Goal: Task Accomplishment & Management: Use online tool/utility

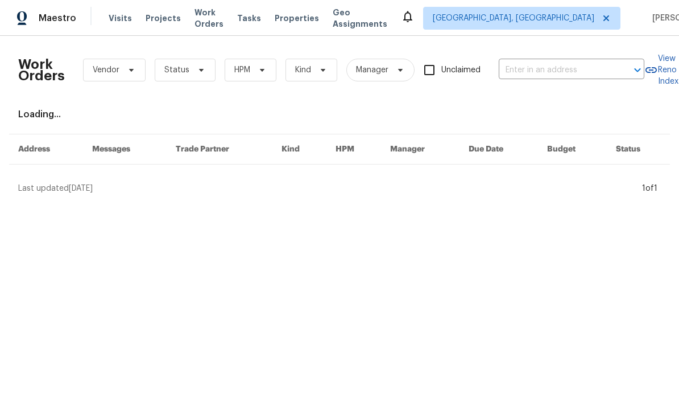
click at [547, 66] on input "text" at bounding box center [556, 70] width 114 height 18
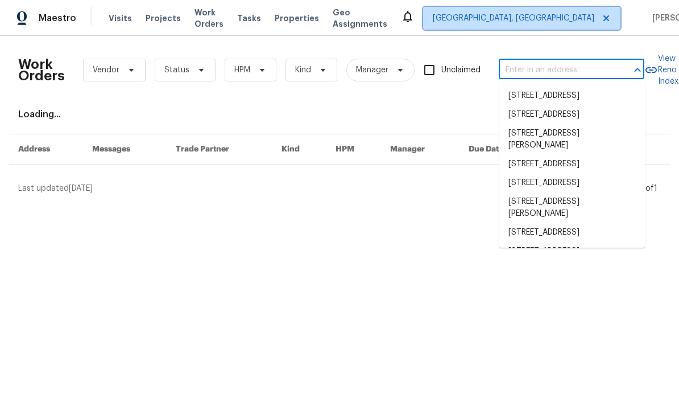
click at [539, 23] on span "[GEOGRAPHIC_DATA], [GEOGRAPHIC_DATA]" at bounding box center [514, 18] width 162 height 11
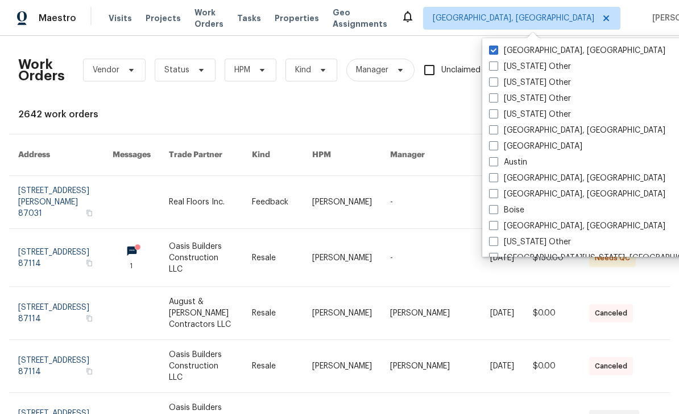
click at [498, 145] on label "Atlanta" at bounding box center [535, 146] width 93 height 11
click at [497, 145] on input "Atlanta" at bounding box center [492, 144] width 7 height 7
checkbox input "true"
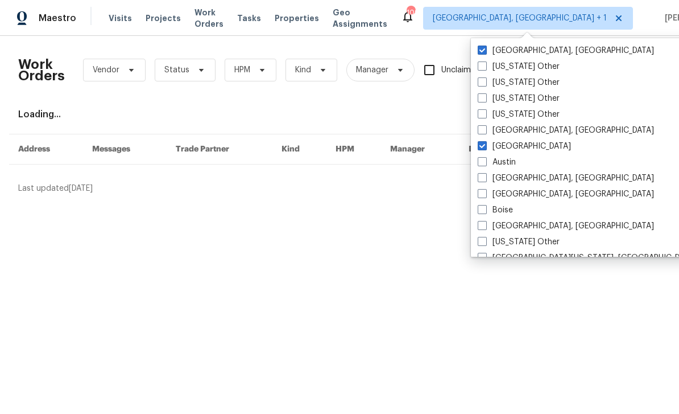
click at [497, 49] on label "[GEOGRAPHIC_DATA], [GEOGRAPHIC_DATA]" at bounding box center [566, 50] width 176 height 11
click at [485, 49] on input "[GEOGRAPHIC_DATA], [GEOGRAPHIC_DATA]" at bounding box center [481, 48] width 7 height 7
checkbox input "false"
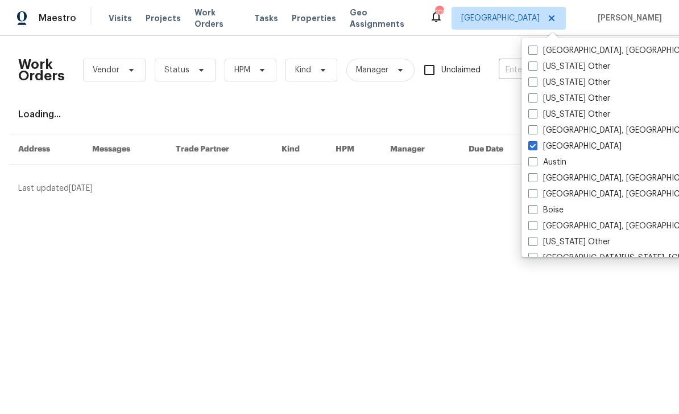
click at [503, 90] on div "Work Orders Vendor Status HPM Kind Manager Unclaimed ​" at bounding box center [331, 70] width 626 height 50
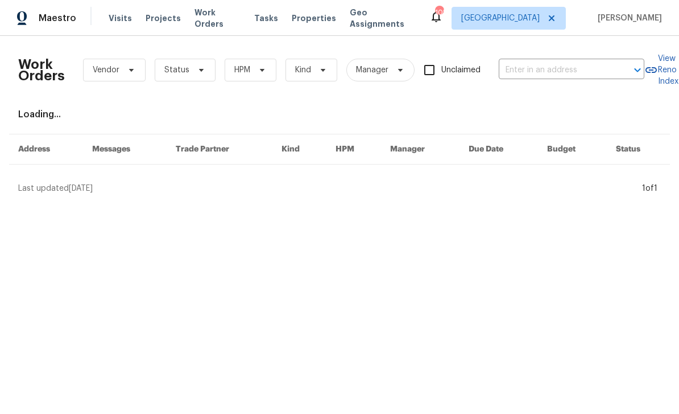
click at [503, 90] on div "Work Orders Vendor Status HPM Kind Manager Unclaimed ​" at bounding box center [331, 70] width 626 height 50
click at [562, 67] on input "text" at bounding box center [556, 70] width 114 height 18
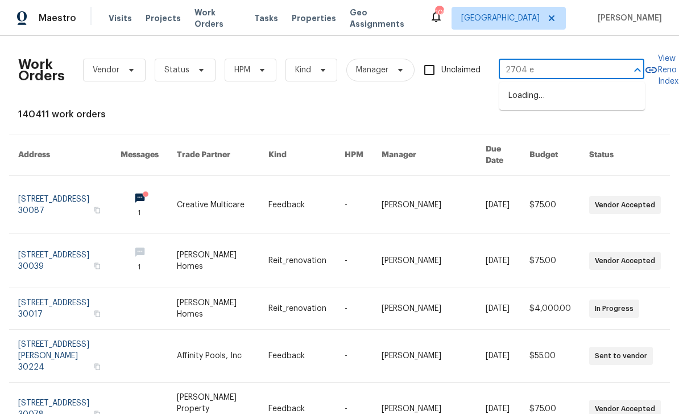
type input "2704 el"
click at [579, 100] on li "2704 Ellen Way, Decatur, GA 30032" at bounding box center [572, 101] width 146 height 31
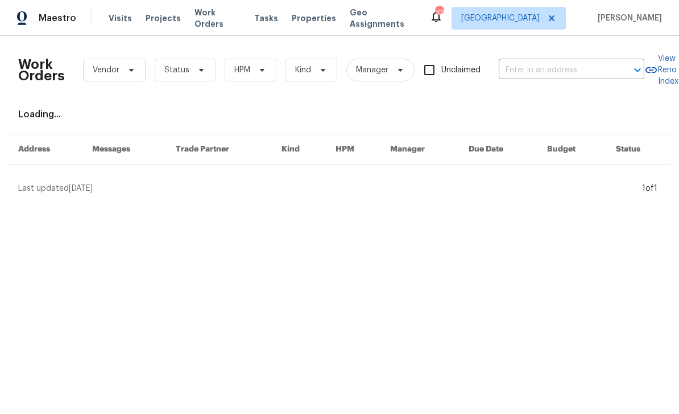
type input "2704 Ellen Way, Decatur, GA 30032"
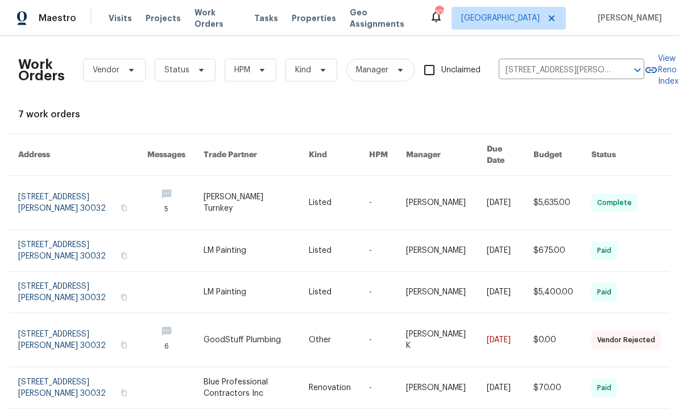
click at [46, 187] on link at bounding box center [82, 202] width 129 height 53
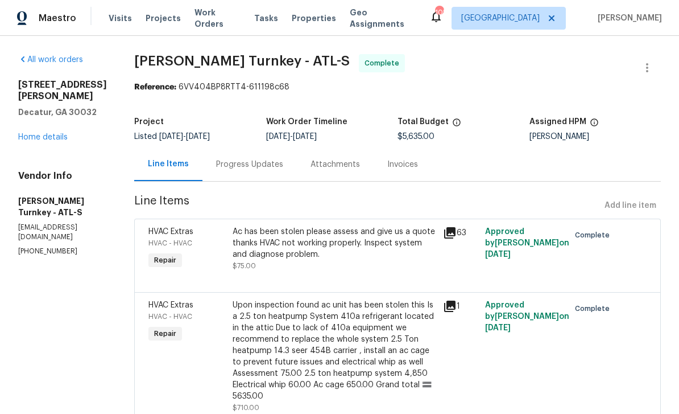
click at [43, 133] on link "Home details" at bounding box center [42, 137] width 49 height 8
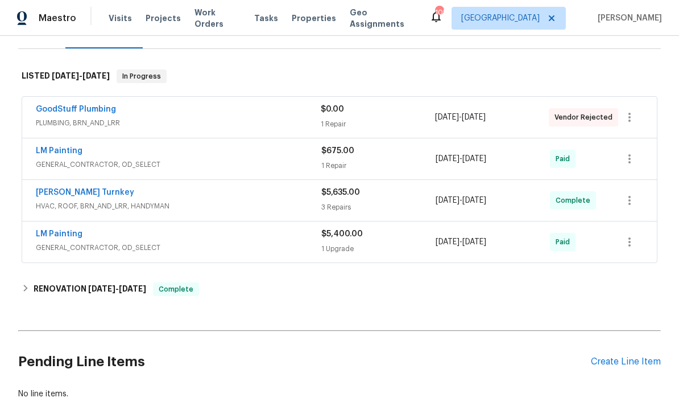
scroll to position [162, 0]
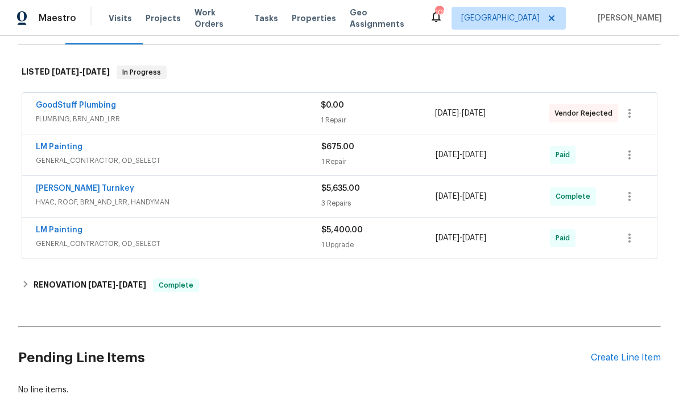
click at [636, 358] on div "Create Line Item" at bounding box center [626, 357] width 70 height 11
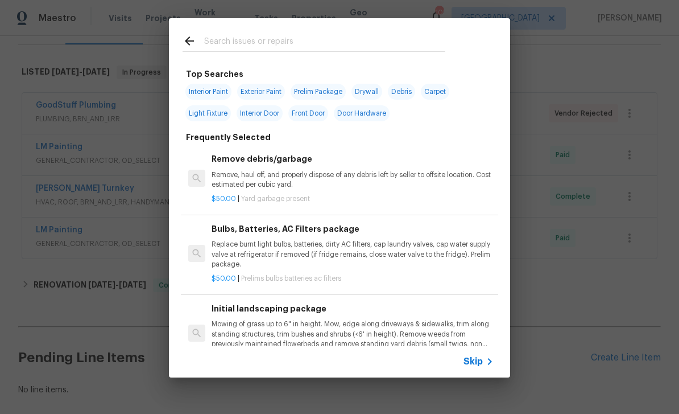
click at [395, 42] on input "text" at bounding box center [324, 42] width 241 height 17
type input "Inter"
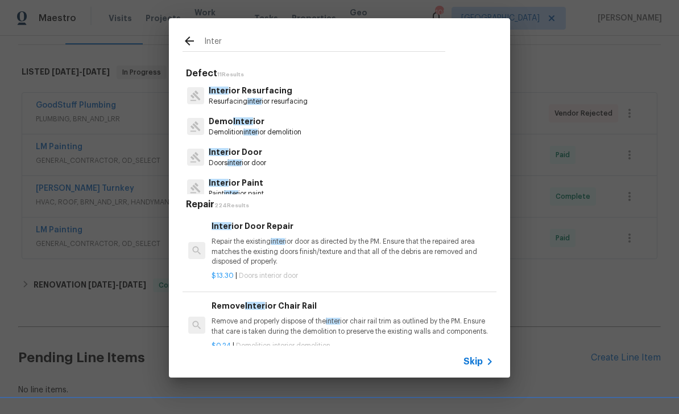
click at [481, 366] on span "Skip" at bounding box center [473, 361] width 19 height 11
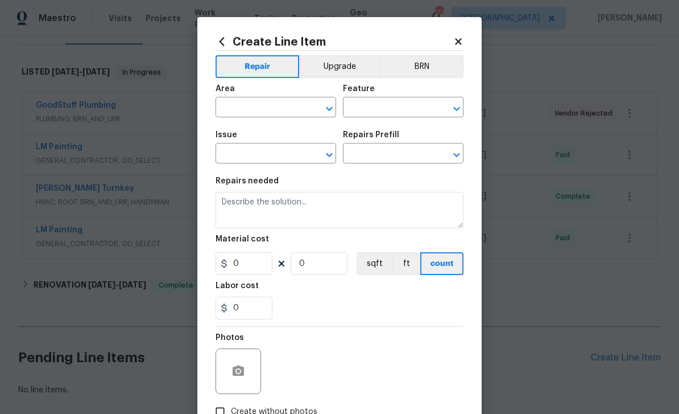
click at [287, 108] on input "text" at bounding box center [260, 109] width 89 height 18
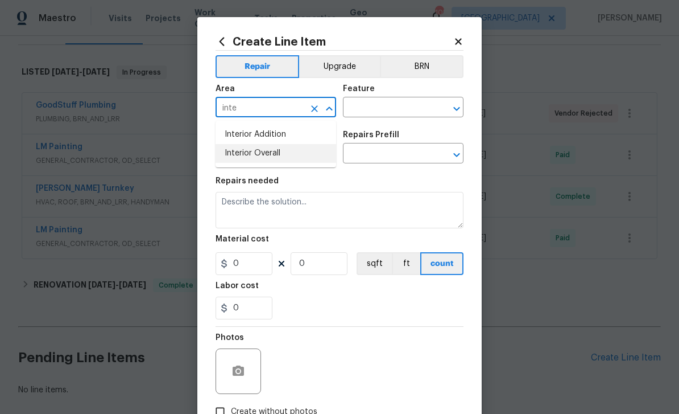
click at [280, 160] on li "Interior Overall" at bounding box center [276, 153] width 121 height 19
type input "Interior Overall"
click at [372, 116] on input "text" at bounding box center [387, 109] width 89 height 18
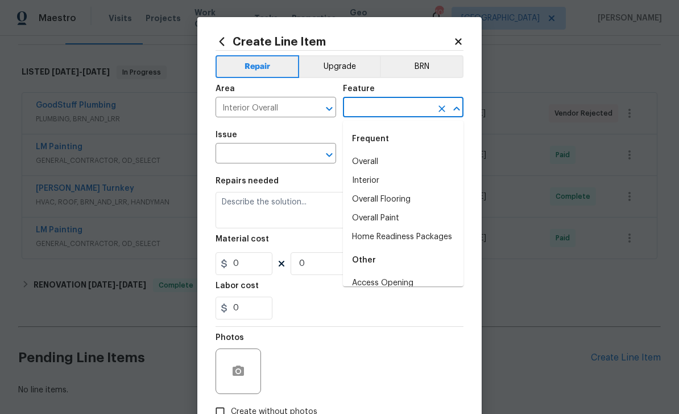
click at [407, 161] on li "Overall" at bounding box center [403, 161] width 121 height 19
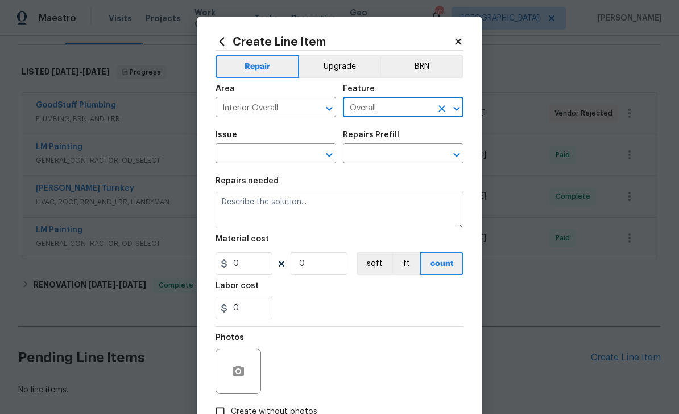
type input "Overall"
click at [291, 154] on input "text" at bounding box center [260, 155] width 89 height 18
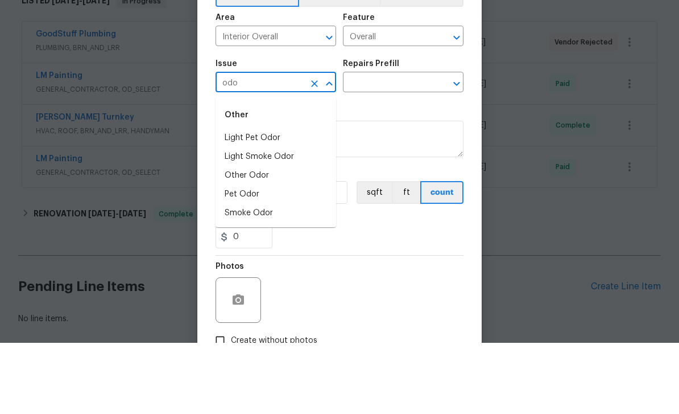
scroll to position [36, 0]
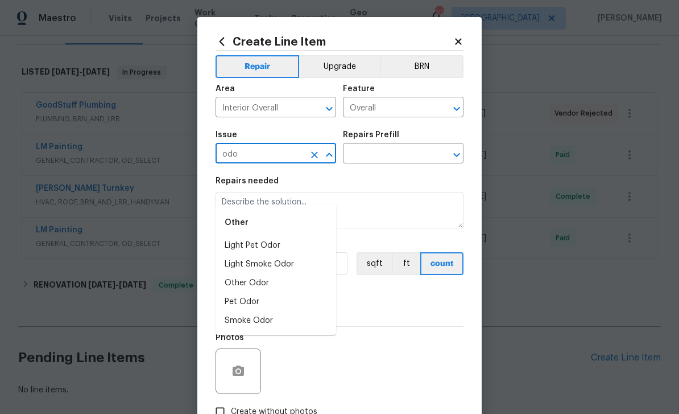
click at [270, 274] on li "Other Odor" at bounding box center [276, 283] width 121 height 19
type input "Other Odor"
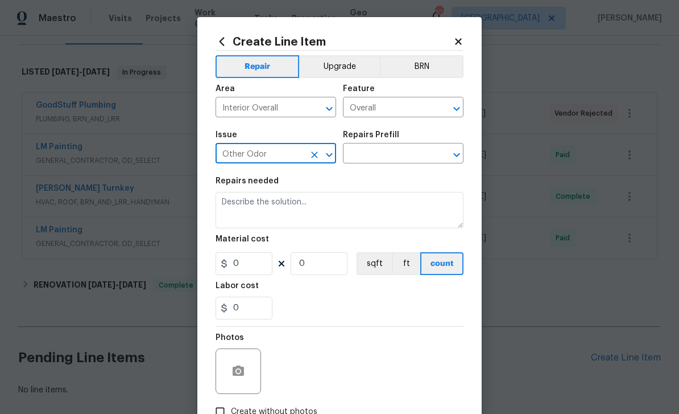
click at [419, 158] on input "text" at bounding box center [387, 155] width 89 height 18
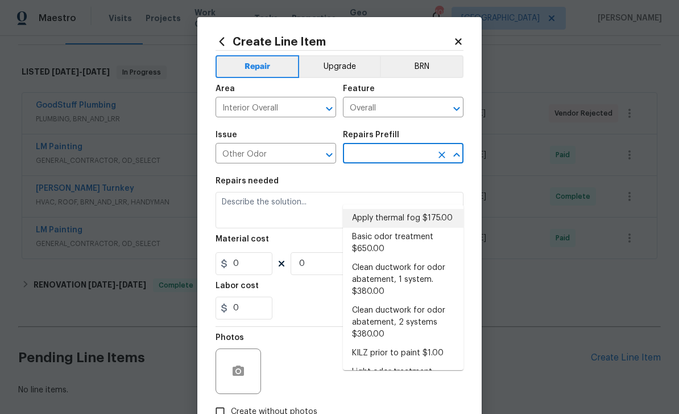
click at [445, 209] on li "Apply thermal fog $175.00" at bounding box center [403, 218] width 121 height 19
type input "Apply thermal fog $175.00"
type textarea "Odor to be remediated in home. Performance of the following odor remediation me…"
type input "1"
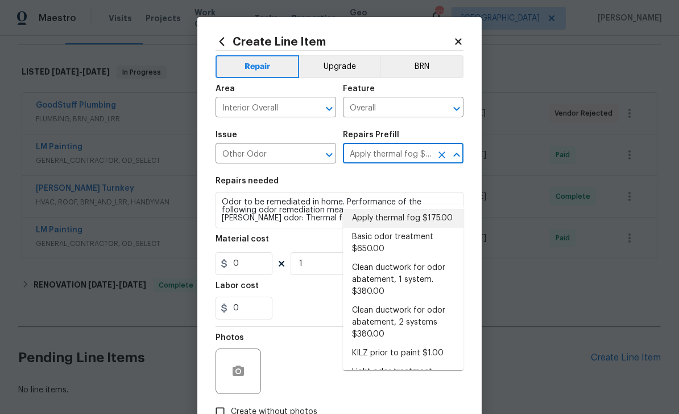
type input "175"
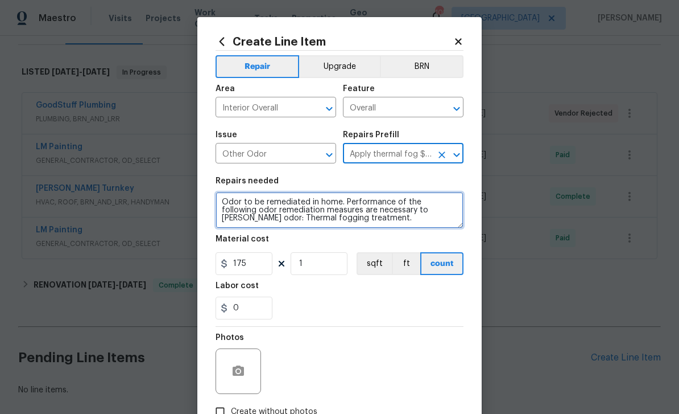
click at [222, 201] on textarea "Odor to be remediated in home. Performance of the following odor remediation me…" at bounding box center [340, 210] width 248 height 36
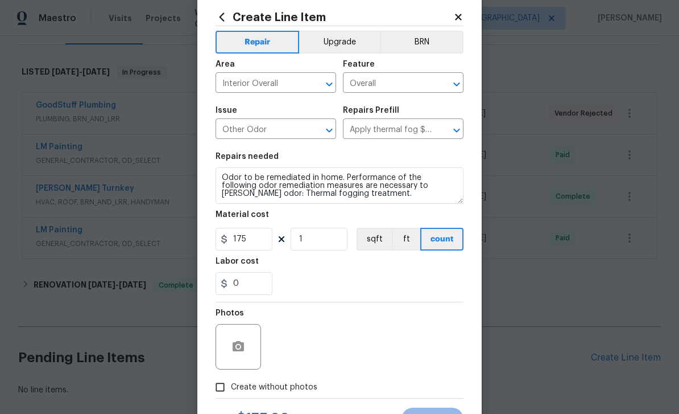
scroll to position [36, 0]
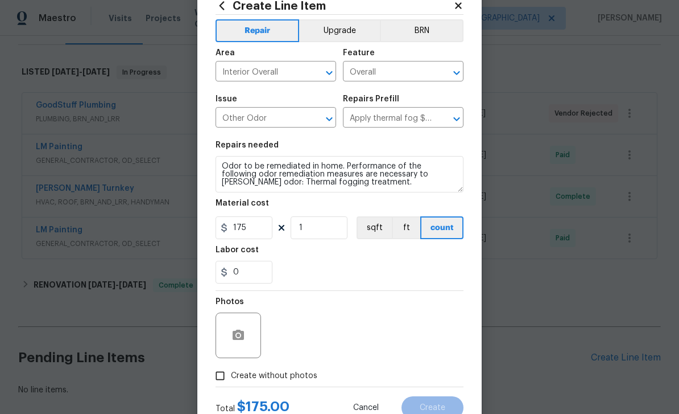
click at [222, 383] on input "Create without photos" at bounding box center [220, 376] width 22 height 22
checkbox input "true"
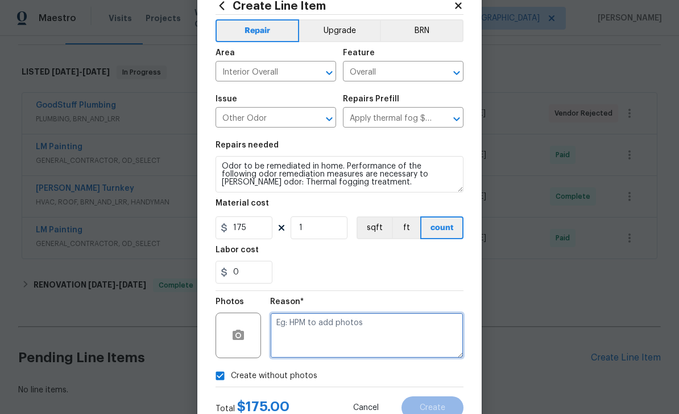
click at [311, 339] on textarea at bounding box center [366, 335] width 193 height 46
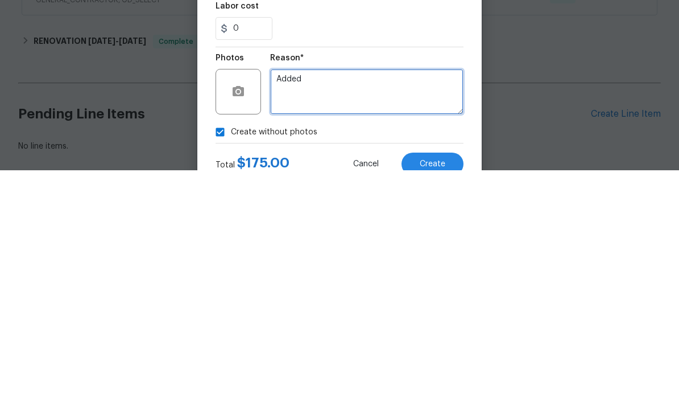
type textarea "Added"
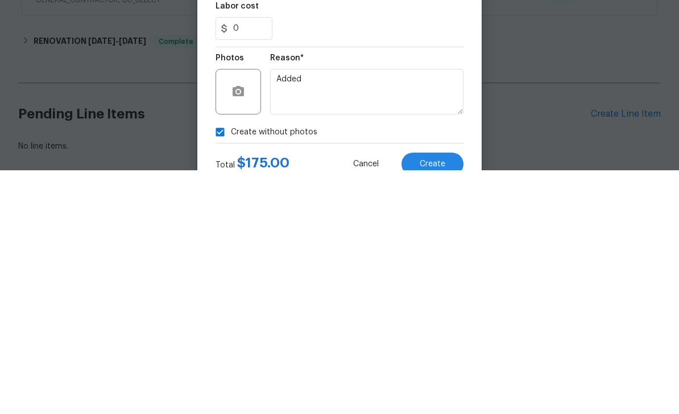
click at [439, 403] on span "Create" at bounding box center [433, 407] width 26 height 9
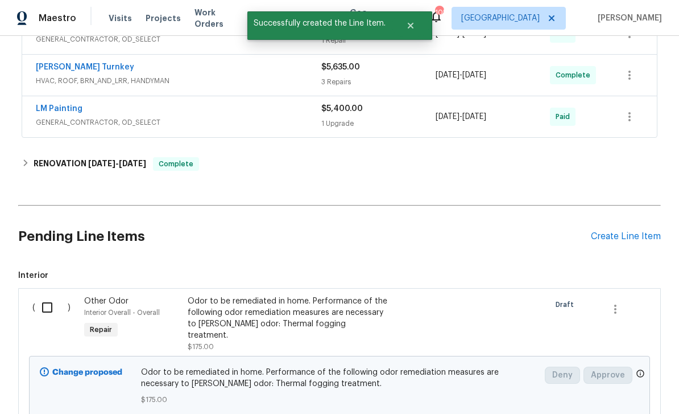
scroll to position [285, 0]
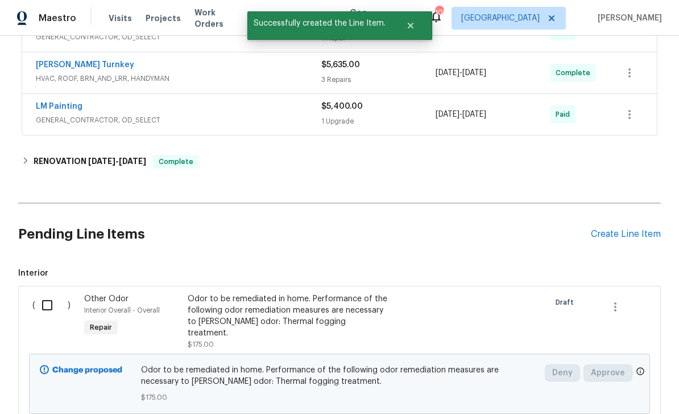
click at [47, 293] on input "checkbox" at bounding box center [51, 305] width 32 height 24
checkbox input "true"
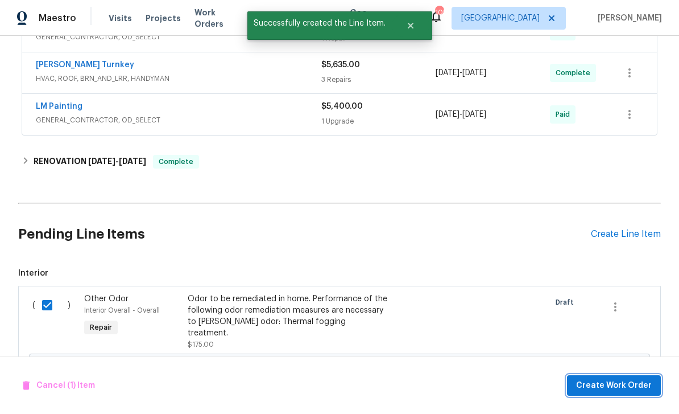
click at [641, 385] on span "Create Work Order" at bounding box center [614, 385] width 76 height 14
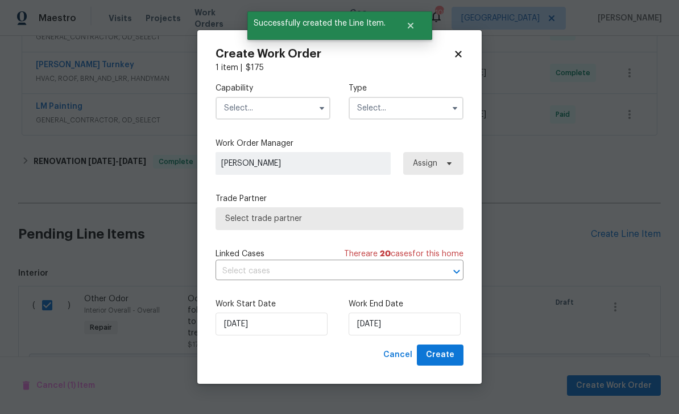
click at [278, 106] on input "text" at bounding box center [273, 108] width 115 height 23
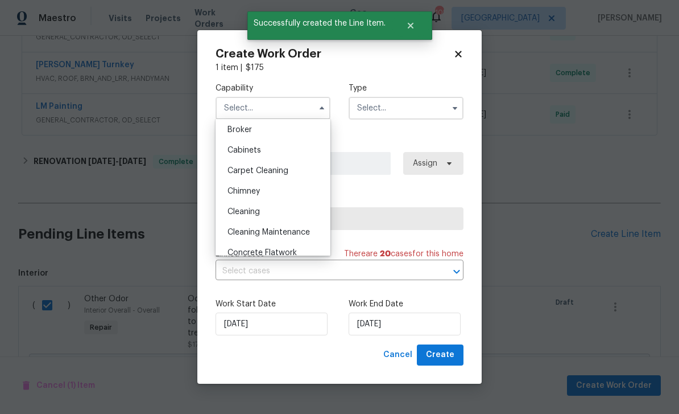
scroll to position [85, 0]
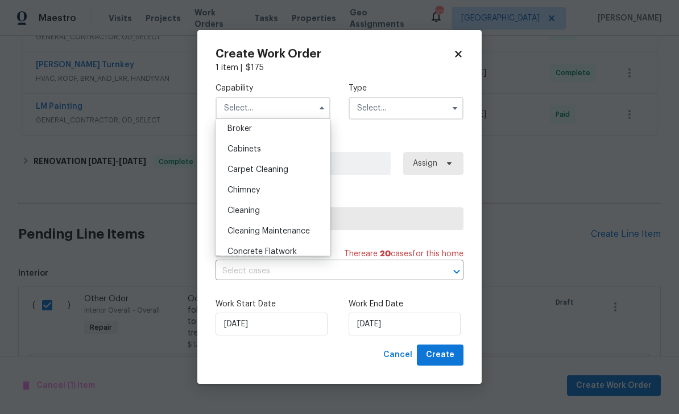
click at [294, 166] on div "Carpet Cleaning" at bounding box center [272, 169] width 109 height 20
type input "Carpet Cleaning"
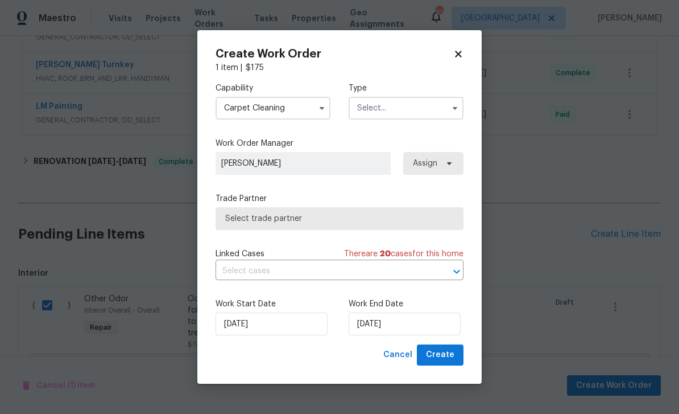
click at [410, 112] on input "text" at bounding box center [406, 108] width 115 height 23
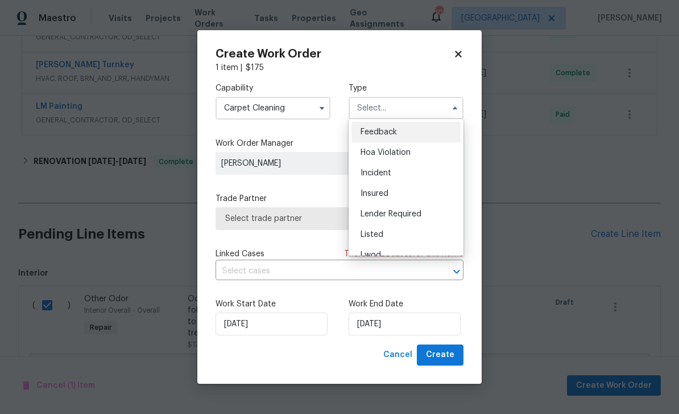
click at [399, 234] on div "Listed" at bounding box center [406, 234] width 109 height 20
type input "Listed"
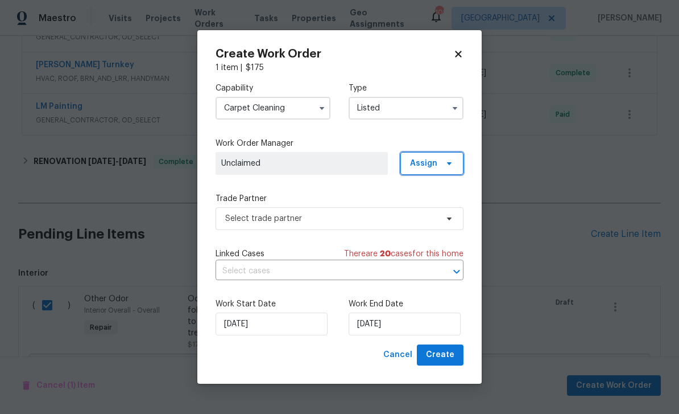
click at [434, 168] on span "Assign" at bounding box center [423, 163] width 27 height 11
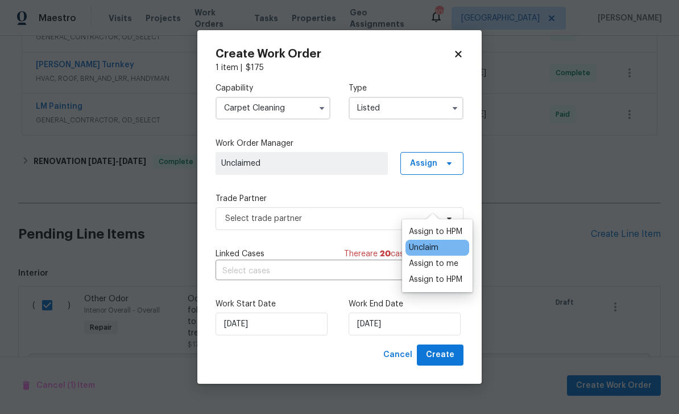
click at [453, 274] on div "Assign to HPM" at bounding box center [435, 279] width 53 height 11
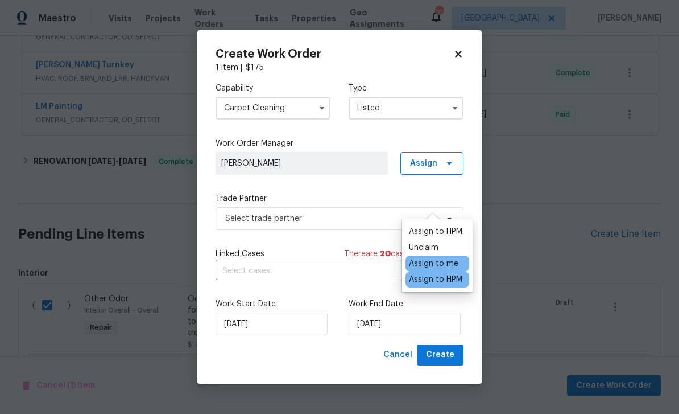
click at [386, 187] on div "Capability Carpet Cleaning Type Listed Work Order Manager Juan Lozano Assign Tr…" at bounding box center [340, 208] width 248 height 271
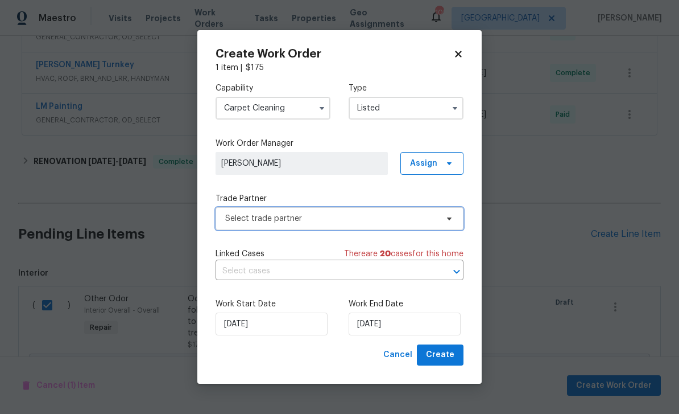
click at [392, 218] on span "Select trade partner" at bounding box center [331, 218] width 212 height 11
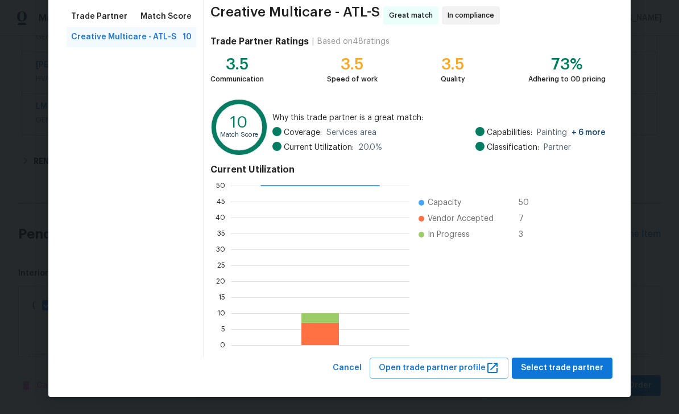
scroll to position [88, 0]
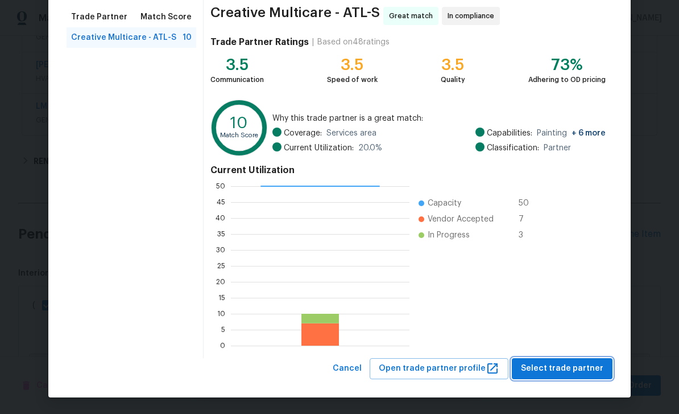
click at [586, 366] on span "Select trade partner" at bounding box center [562, 368] width 82 height 14
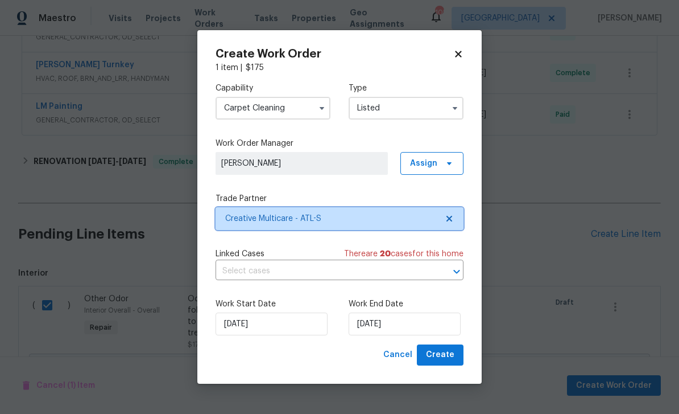
scroll to position [0, 0]
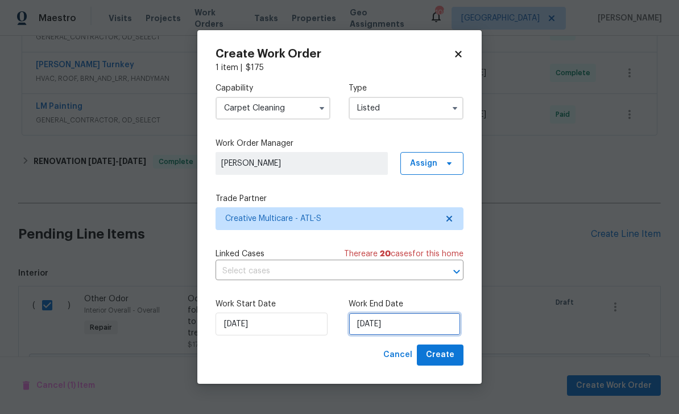
click at [443, 322] on input "10/2/2025" at bounding box center [405, 323] width 112 height 23
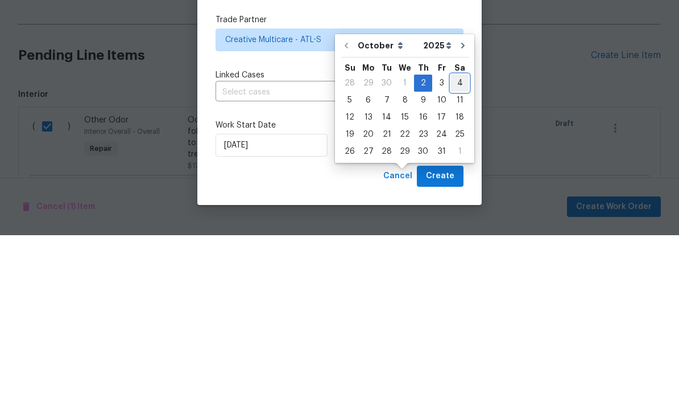
click at [457, 254] on div "4" at bounding box center [460, 262] width 18 height 16
type input "10/4/2025"
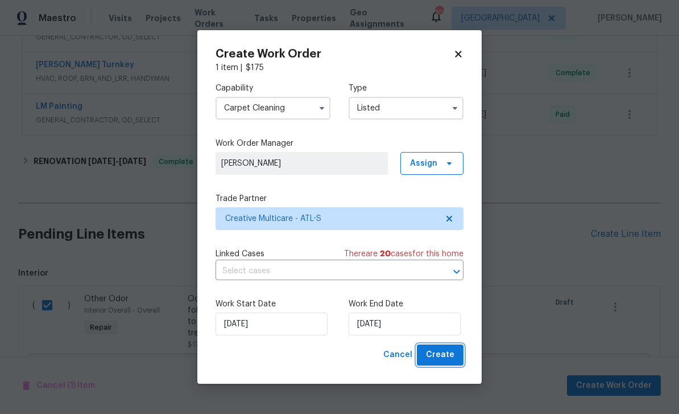
click at [455, 357] on button "Create" at bounding box center [440, 354] width 47 height 21
checkbox input "false"
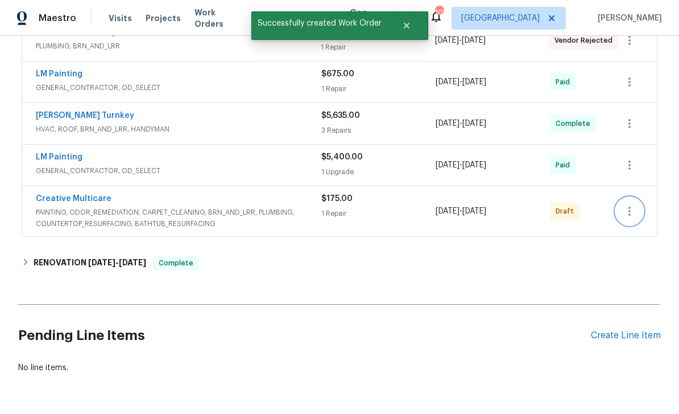
click at [634, 197] on button "button" at bounding box center [629, 210] width 27 height 27
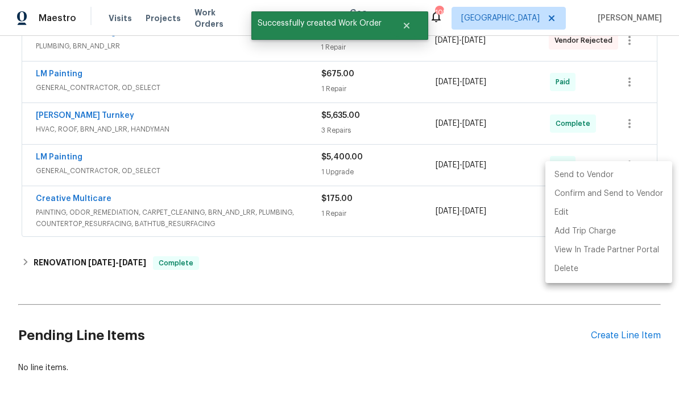
click at [608, 168] on li "Send to Vendor" at bounding box center [609, 175] width 127 height 19
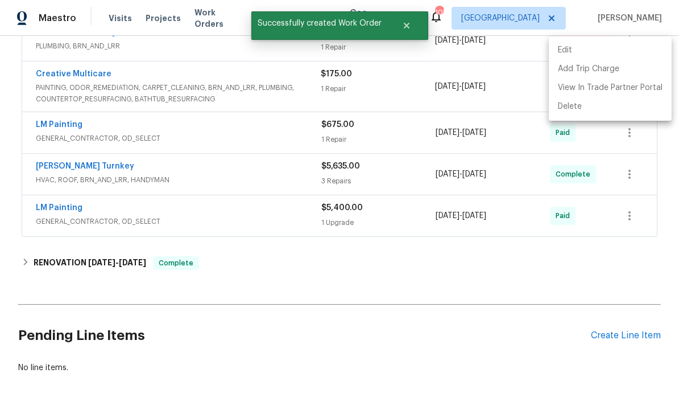
click at [515, 247] on div at bounding box center [339, 207] width 679 height 414
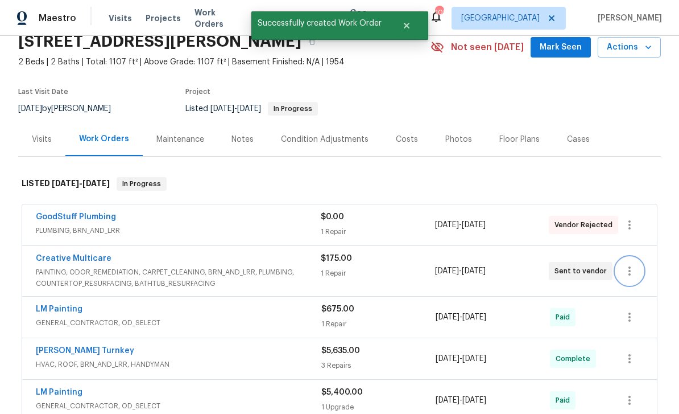
scroll to position [48, 0]
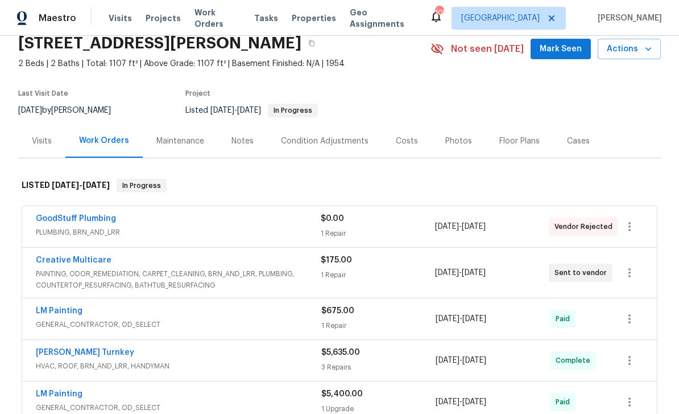
click at [246, 135] on div "Notes" at bounding box center [243, 140] width 22 height 11
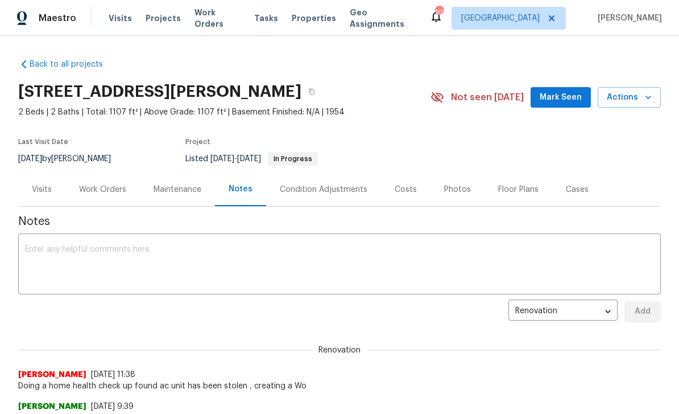
click at [503, 256] on textarea at bounding box center [339, 265] width 629 height 40
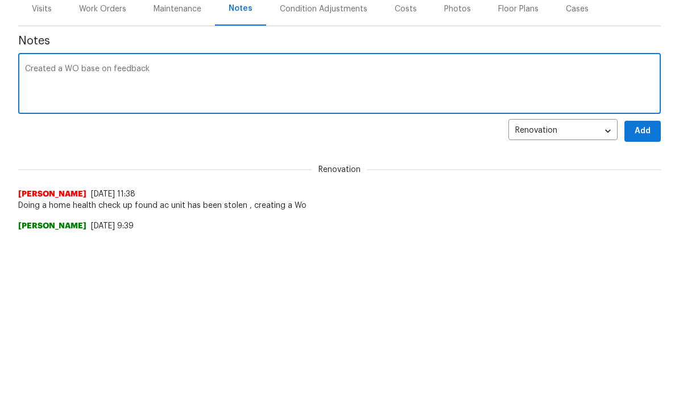
click at [117, 245] on textarea "Created a WO base on feedback" at bounding box center [339, 265] width 629 height 40
click at [108, 245] on textarea "Created a WO base on feedback" at bounding box center [339, 265] width 629 height 40
type textarea "Created a WO base on odor feedback"
click at [645, 304] on span "Add" at bounding box center [643, 311] width 18 height 14
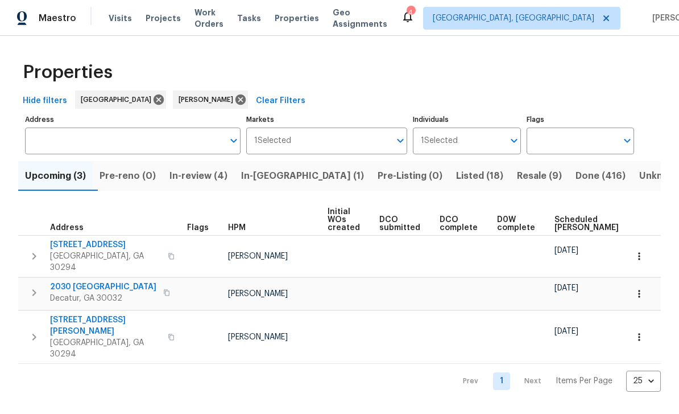
click at [204, 184] on button "In-review (4)" at bounding box center [199, 176] width 72 height 30
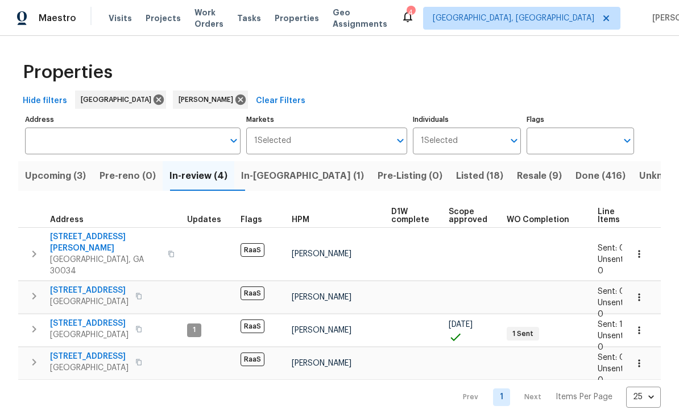
click at [71, 350] on span "4766 White Oak Path" at bounding box center [89, 355] width 79 height 11
click at [517, 175] on span "Resale (9)" at bounding box center [539, 176] width 45 height 16
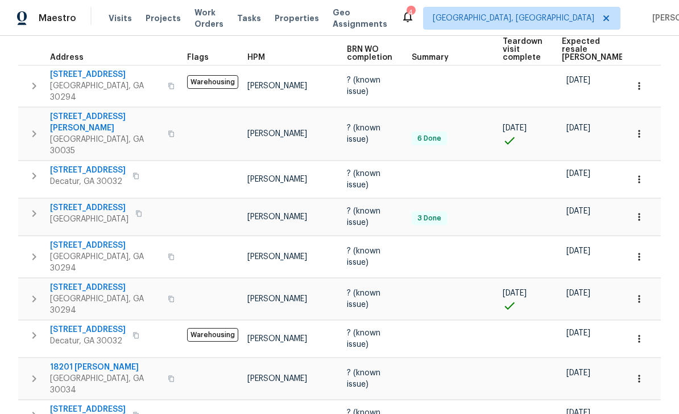
scroll to position [177, 0]
click at [75, 324] on span "2046 Dellwood Pl" at bounding box center [88, 329] width 76 height 11
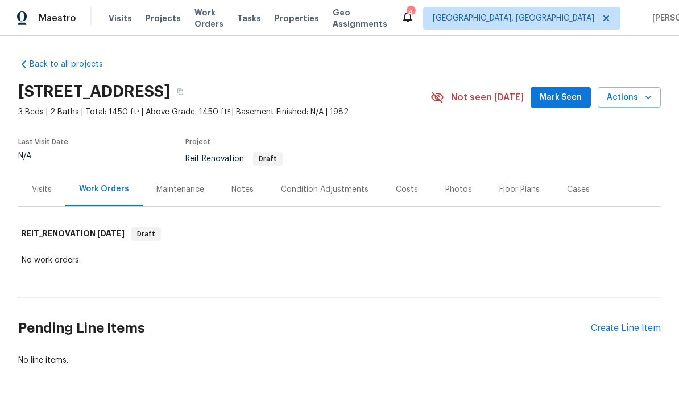
click at [633, 331] on div "Create Line Item" at bounding box center [626, 328] width 70 height 11
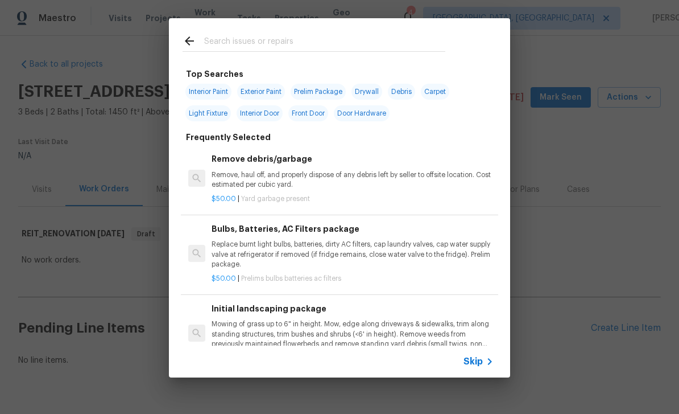
click at [385, 43] on input "text" at bounding box center [324, 42] width 241 height 17
type input "Inter"
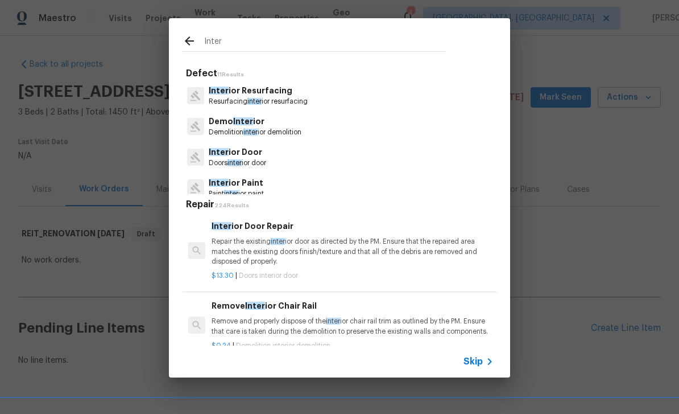
click at [482, 362] on span "Skip" at bounding box center [473, 361] width 19 height 11
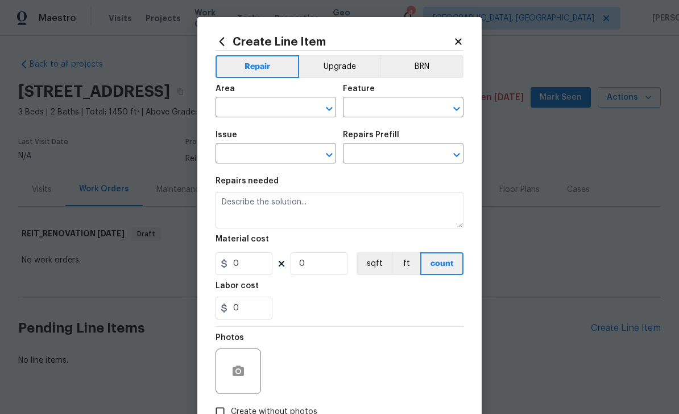
click at [288, 108] on input "text" at bounding box center [260, 109] width 89 height 18
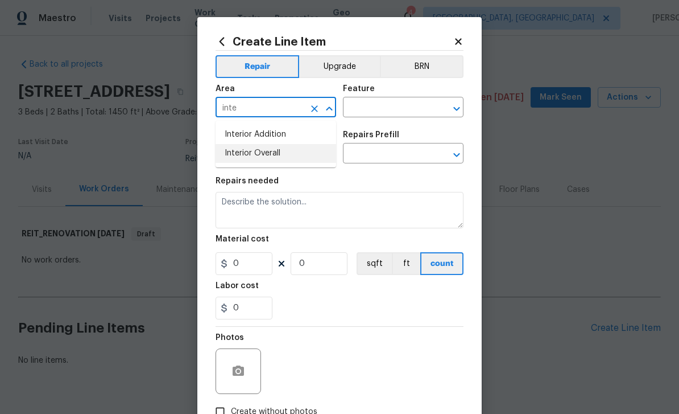
click at [272, 152] on li "Interior Overall" at bounding box center [276, 153] width 121 height 19
type input "Interior Overall"
click at [397, 110] on input "text" at bounding box center [387, 109] width 89 height 18
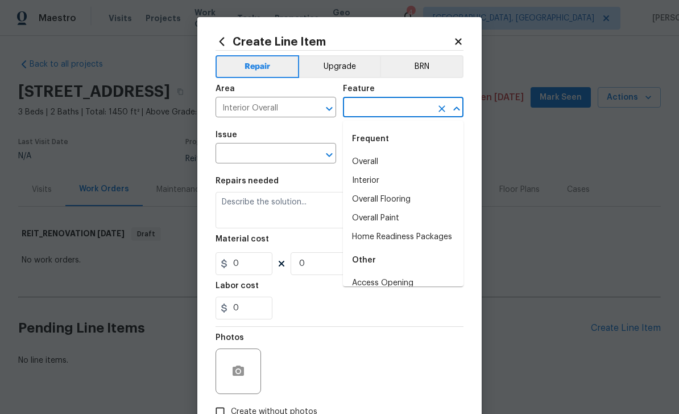
click at [391, 161] on li "Overall" at bounding box center [403, 161] width 121 height 19
type input "Overall"
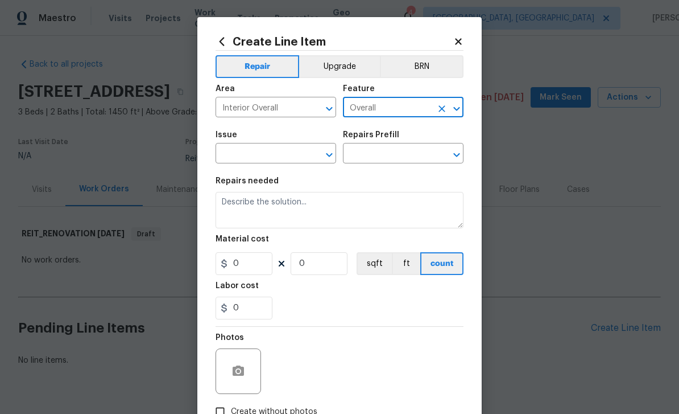
click at [284, 154] on input "text" at bounding box center [260, 155] width 89 height 18
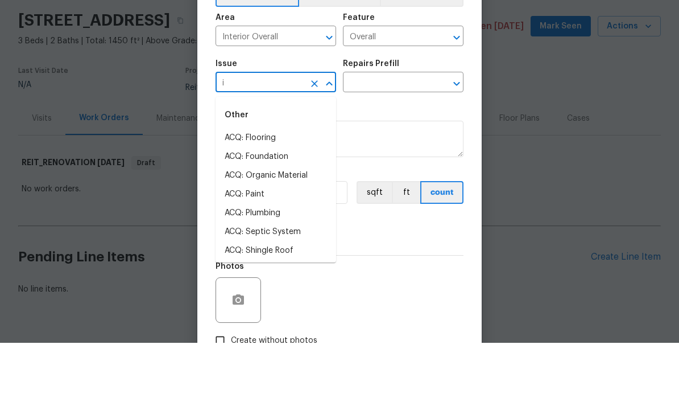
type input "in"
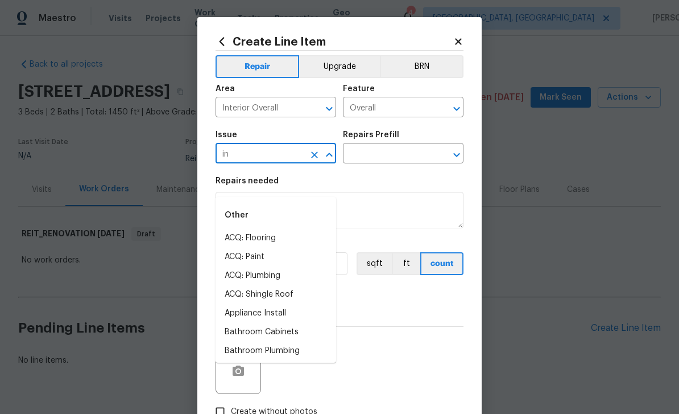
click at [281, 153] on input "in" at bounding box center [260, 155] width 89 height 18
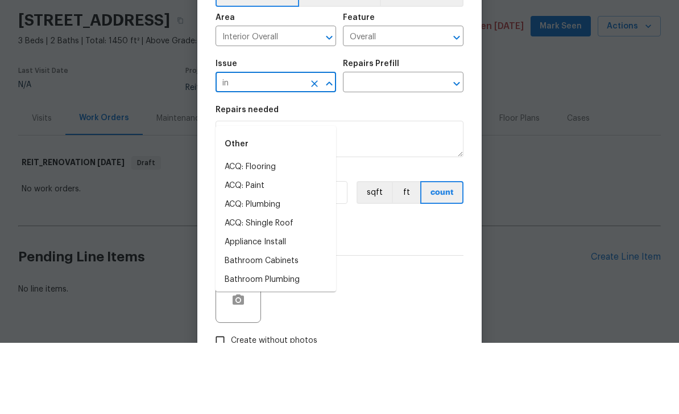
click at [312, 149] on icon "Clear" at bounding box center [314, 154] width 11 height 11
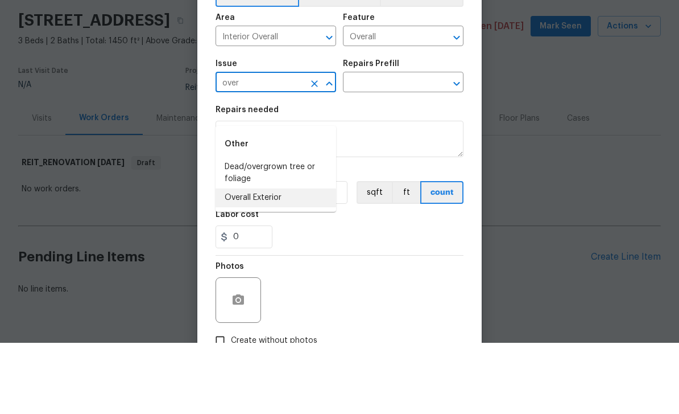
click at [284, 259] on li "Overall Exterior" at bounding box center [276, 268] width 121 height 19
type input "Overall Exterior"
click at [391, 146] on input "text" at bounding box center [387, 155] width 89 height 18
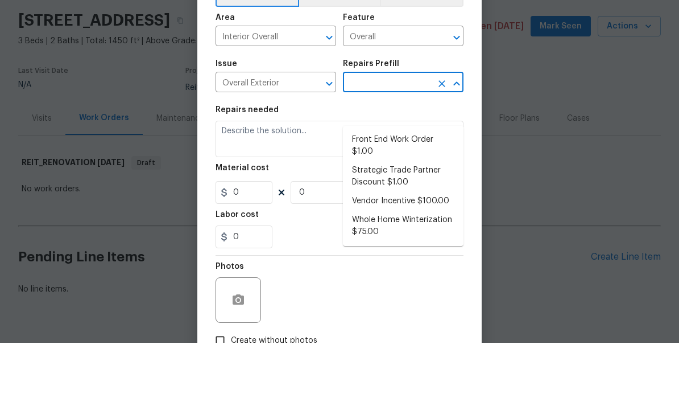
click at [419, 201] on li "Front End Work Order $1.00" at bounding box center [403, 216] width 121 height 31
type input "Front End Work Order $1.00"
type textarea "Placeholder line item for the creation of front end work orders."
type input "1"
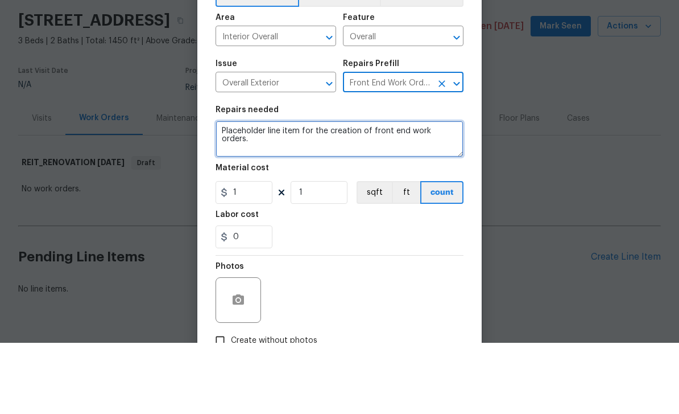
click at [440, 192] on textarea "Placeholder line item for the creation of front end work orders." at bounding box center [340, 210] width 248 height 36
click at [439, 192] on textarea "Placeholder line item for the creation of front end work orders." at bounding box center [340, 210] width 248 height 36
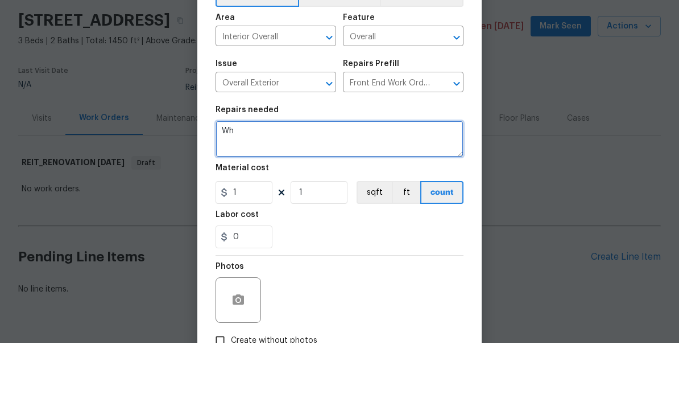
type textarea "W"
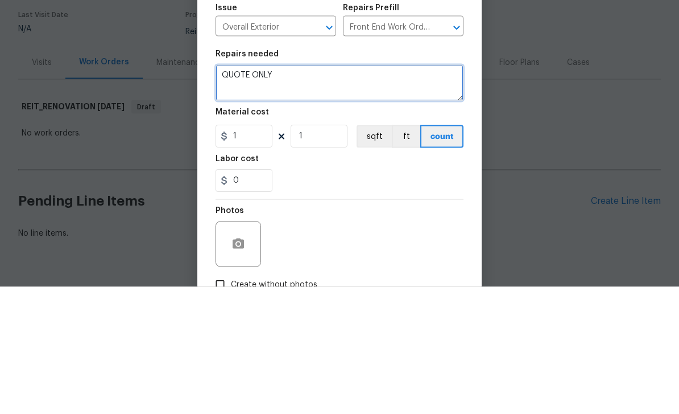
click at [247, 192] on textarea "QUOTE ONLY" at bounding box center [340, 210] width 248 height 36
paste textarea "address:%0A4766%20White%20Oak%20Path,%20Stone%20Mountain,%20GA%2030088%0AType%2…"
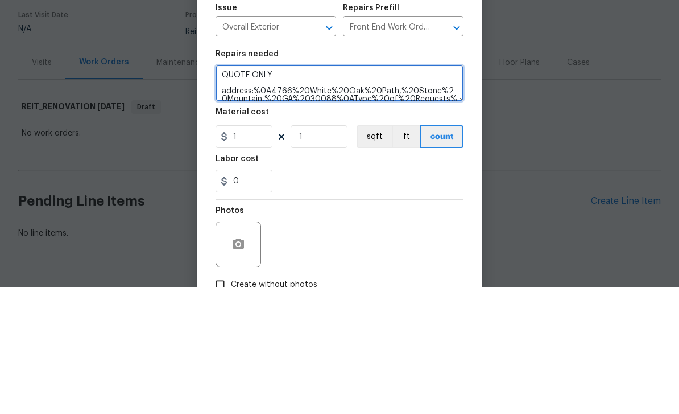
scroll to position [151, 0]
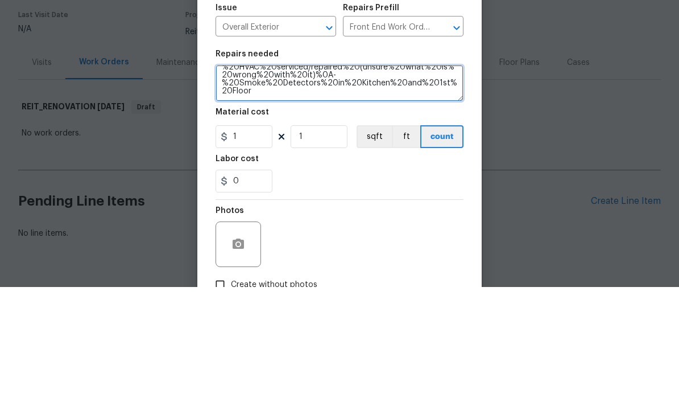
click at [285, 192] on textarea "QUOTE ONLY address:%0A4766%20White%20Oak%20Path,%20Stone%20Mountain,%20GA%20300…" at bounding box center [340, 210] width 248 height 36
click at [284, 192] on textarea "QUOTE ONLY address:%0A4766%20White%20Oak%20Path,%20Stone%20Mountain,%20GA%20300…" at bounding box center [340, 210] width 248 height 36
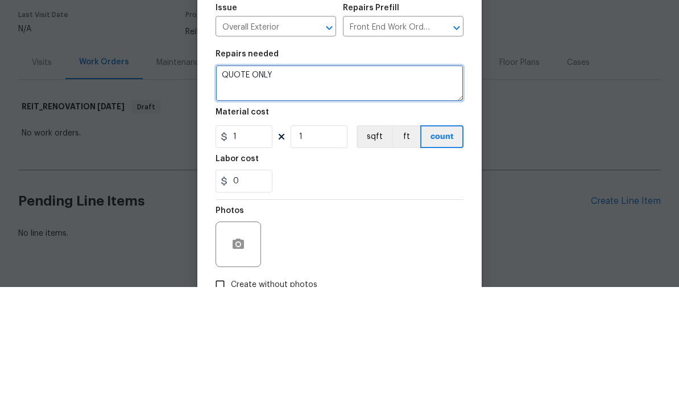
scroll to position [0, 0]
click at [238, 192] on textarea "QUOTE ONLY" at bounding box center [340, 210] width 248 height 36
paste textarea "Repair Exterior Wood Rot - Home needs Exterior Paint - Rear Deck needs repair (…"
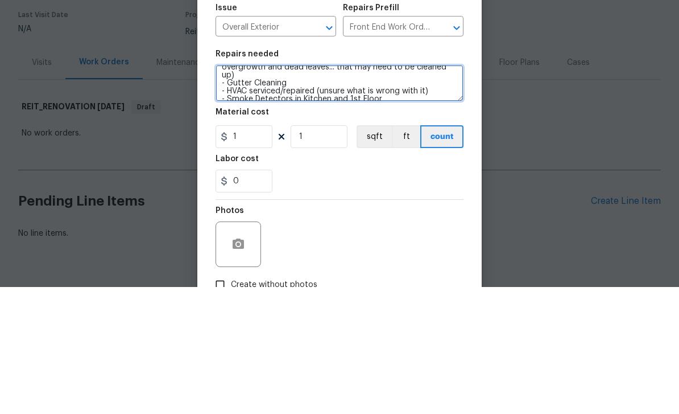
click at [426, 192] on textarea "QUOTE ONLY Repair Exterior Wood Rot - Home needs Exterior Paint - Rear Deck nee…" at bounding box center [340, 210] width 248 height 36
click at [429, 192] on textarea "QUOTE ONLY Repair Exterior Wood Rot - Home needs Exterior Paint - Rear Deck nee…" at bounding box center [340, 210] width 248 height 36
click at [327, 192] on textarea "QUOTE ONLY Repair Exterior Wood Rot - Home needs Exterior Paint - Rear Deck nee…" at bounding box center [340, 210] width 248 height 36
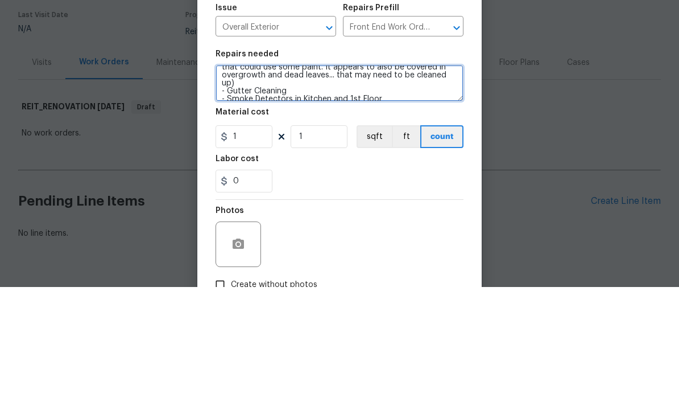
type textarea "QUOTE ONLY Repair Exterior Wood Rot - Home needs Exterior Paint - Rear Deck nee…"
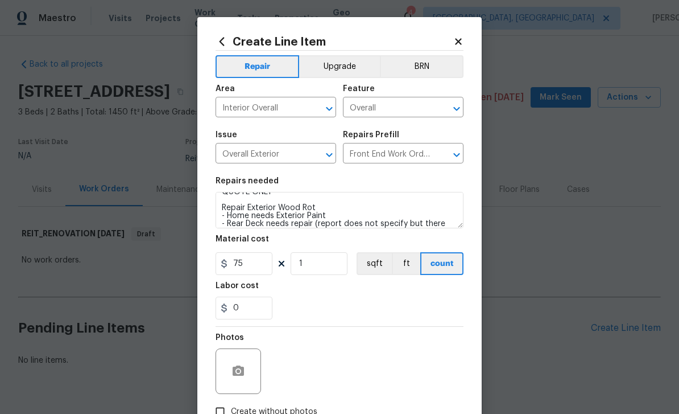
scroll to position [11, 0]
type input "75"
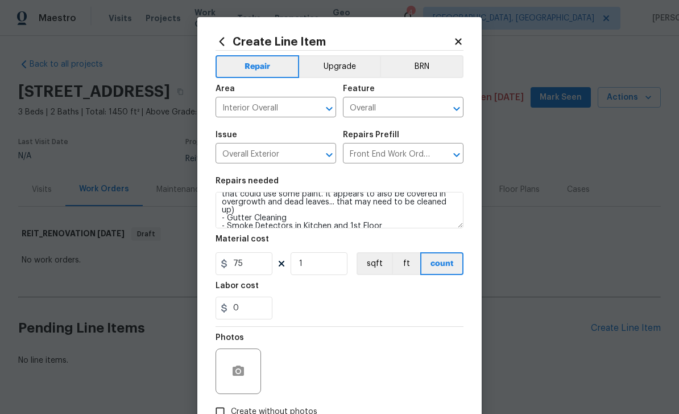
scroll to position [16, 0]
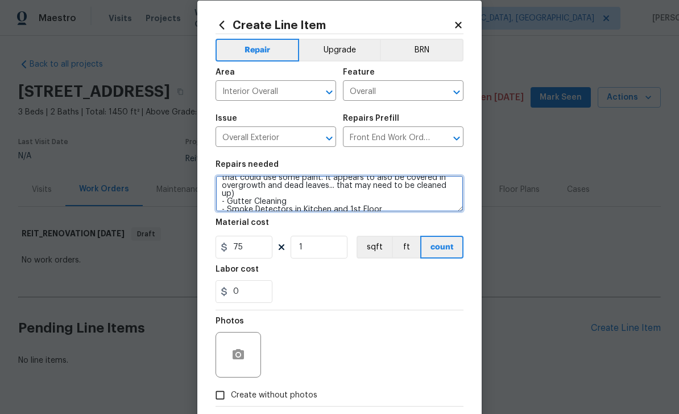
type textarea "QUOTE ONLY - Repair Exterior Wood Rot - Home needs Exterior Paint - Rear Deck n…"
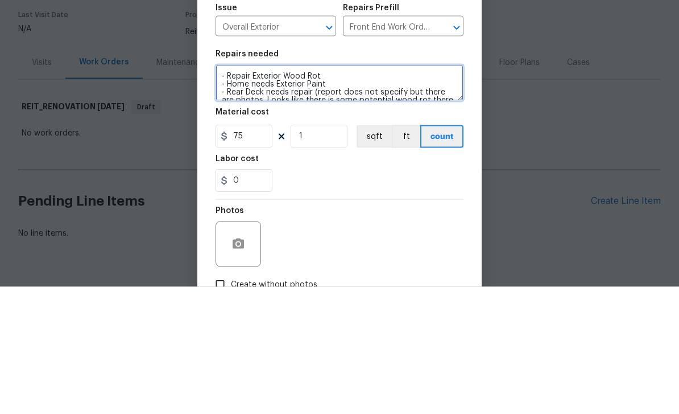
scroll to position [0, 0]
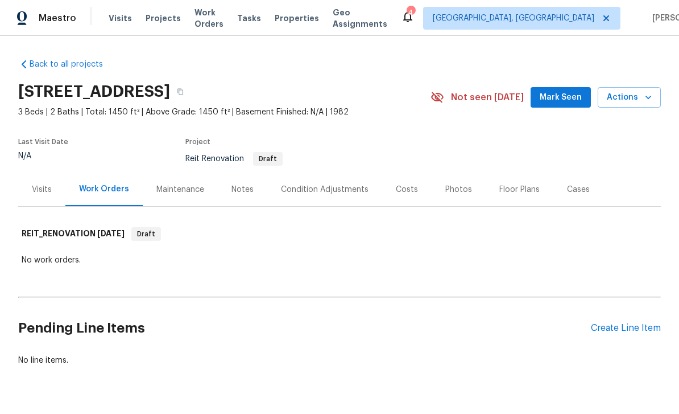
click at [633, 332] on div "Create Line Item" at bounding box center [626, 328] width 70 height 11
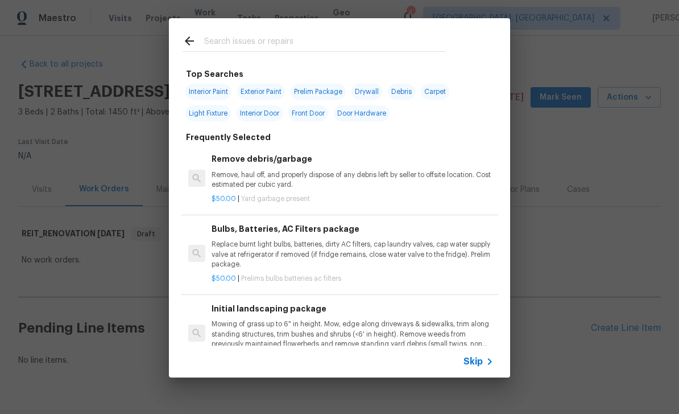
click at [321, 38] on input "text" at bounding box center [324, 42] width 241 height 17
click at [492, 361] on icon at bounding box center [490, 361] width 4 height 7
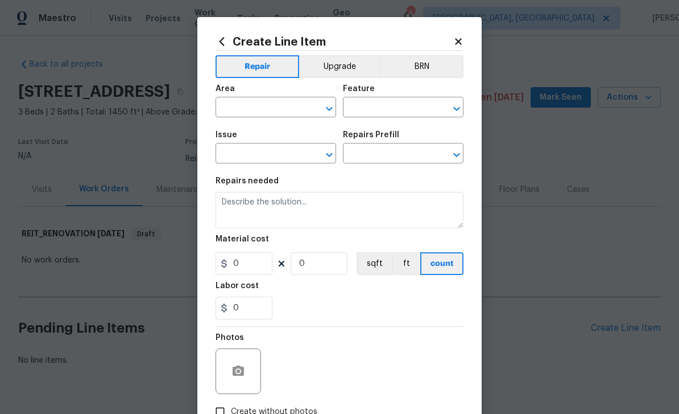
click at [271, 107] on input "text" at bounding box center [260, 109] width 89 height 18
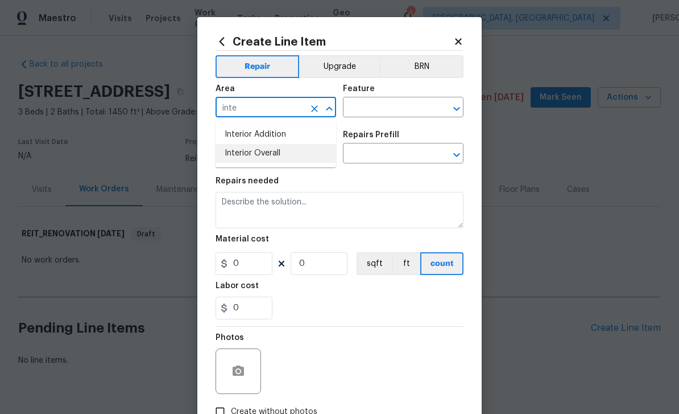
click at [278, 158] on li "Interior Overall" at bounding box center [276, 153] width 121 height 19
type input "Interior Overall"
click at [394, 113] on input "text" at bounding box center [387, 109] width 89 height 18
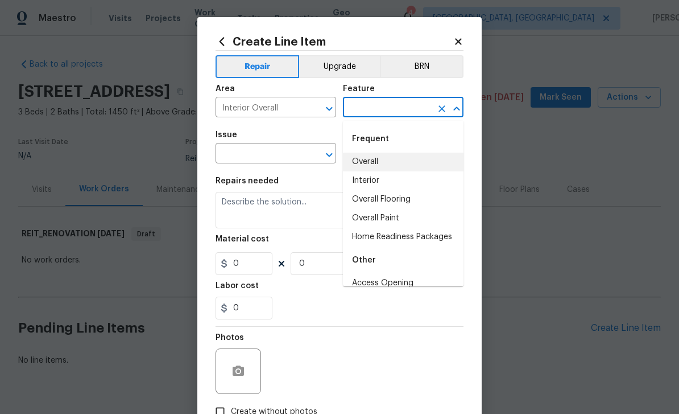
click at [389, 166] on li "Overall" at bounding box center [403, 161] width 121 height 19
type input "Overall"
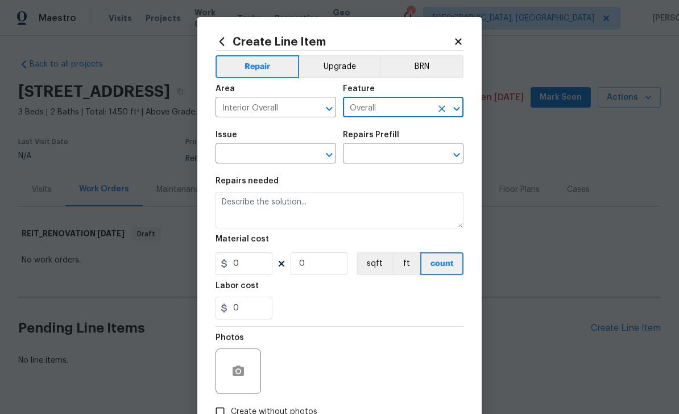
click at [297, 155] on input "text" at bounding box center [260, 155] width 89 height 18
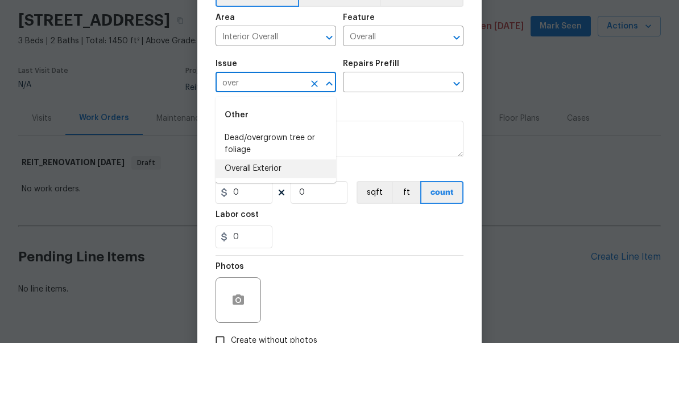
click at [294, 230] on li "Overall Exterior" at bounding box center [276, 239] width 121 height 19
type input "Overall Exterior"
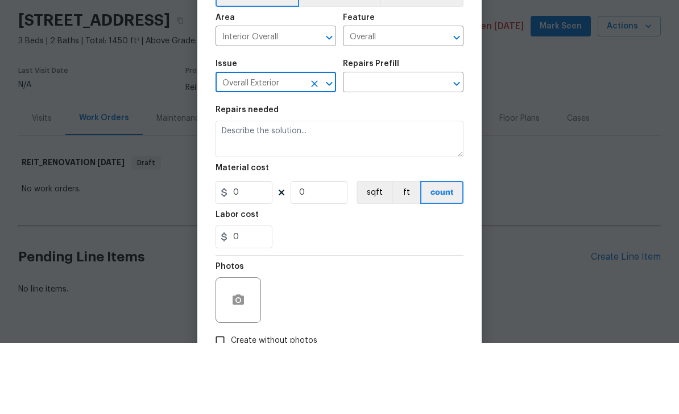
click at [389, 146] on input "text" at bounding box center [387, 155] width 89 height 18
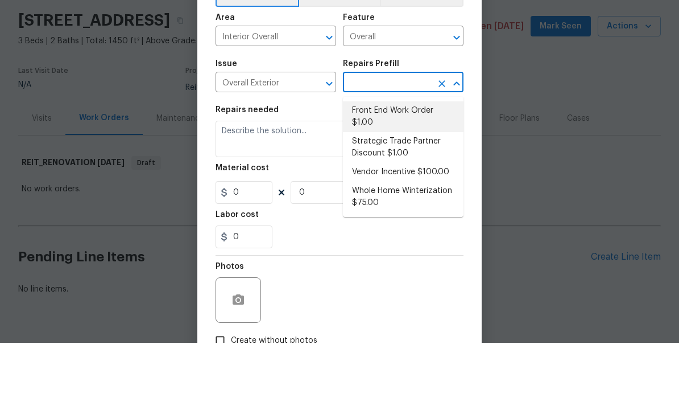
click at [419, 172] on li "Front End Work Order $1.00" at bounding box center [403, 187] width 121 height 31
type input "Front End Work Order $1.00"
type textarea "Placeholder line item for the creation of front end work orders."
type input "1"
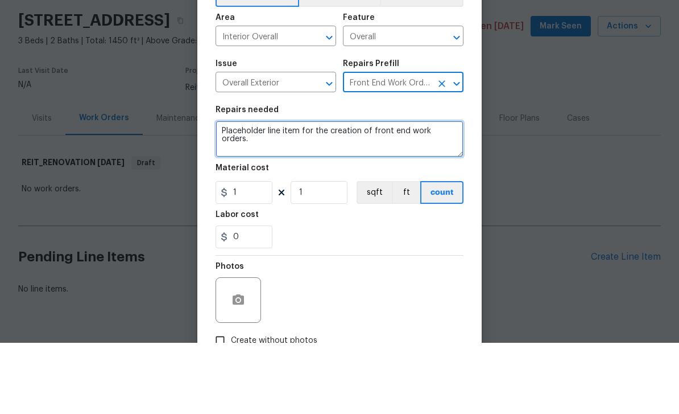
click at [463, 192] on textarea "Placeholder line item for the creation of front end work orders." at bounding box center [340, 210] width 248 height 36
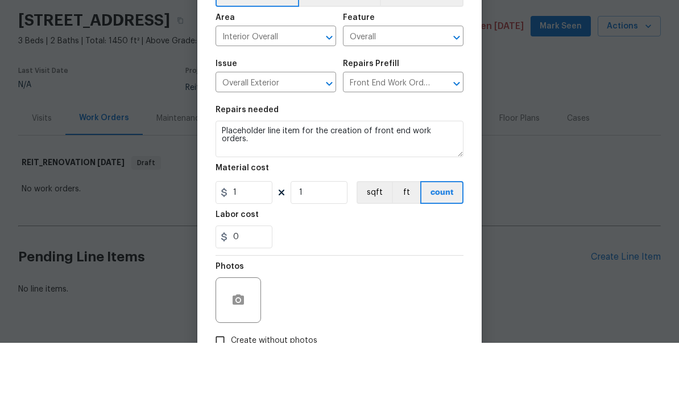
click at [464, 137] on div "Create Line Item Repair Upgrade BRN Area Interior Overall ​ Feature Overall ​ I…" at bounding box center [339, 245] width 284 height 456
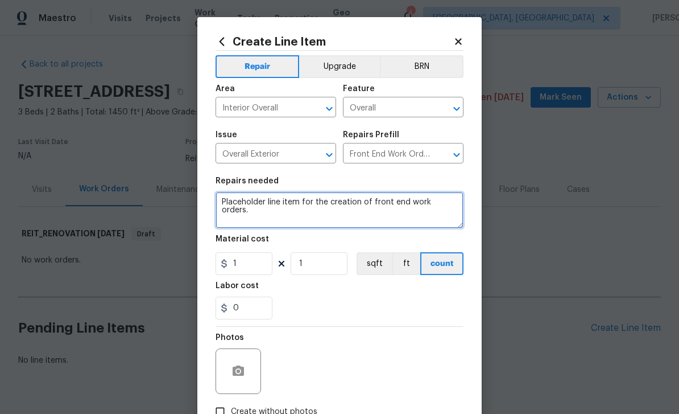
click at [447, 212] on textarea "Placeholder line item for the creation of front end work orders." at bounding box center [340, 210] width 248 height 36
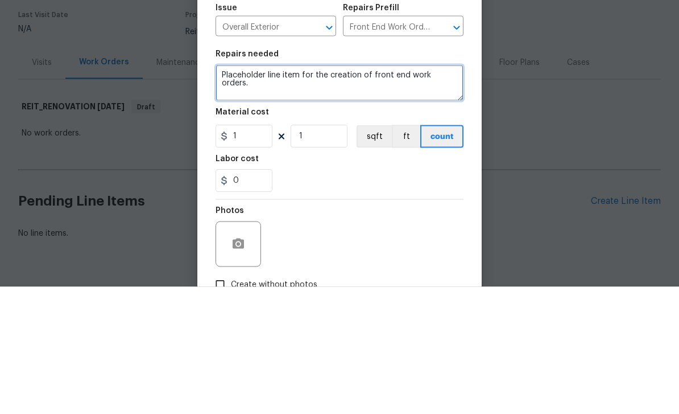
click at [444, 192] on textarea "Placeholder line item for the creation of front end work orders." at bounding box center [340, 210] width 248 height 36
click at [243, 192] on textarea at bounding box center [340, 210] width 248 height 36
paste textarea "QUOTE ONLY - Repair Exterior Wood Rot - Home needs Exterior Paint - Rear Deck n…"
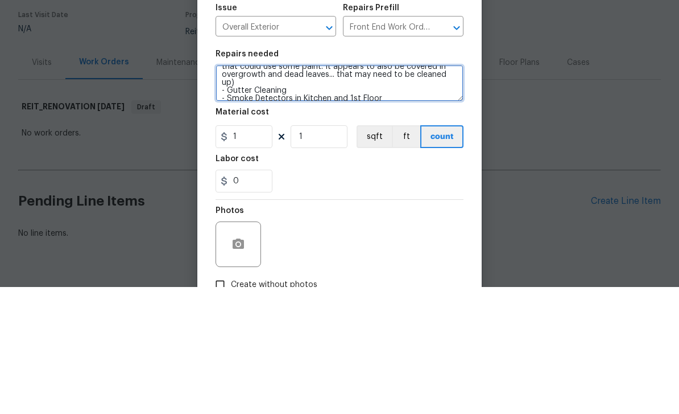
scroll to position [56, 0]
type textarea "QUOTE ONLY - Repair Exterior Wood Rot - Home needs Exterior Paint - Rear Deck n…"
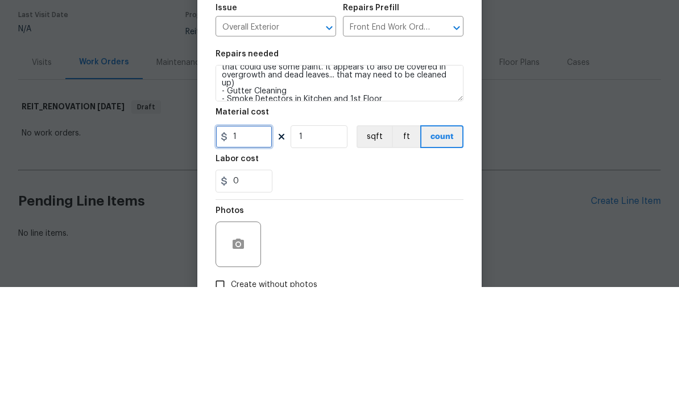
click at [259, 252] on input "1" at bounding box center [244, 263] width 57 height 23
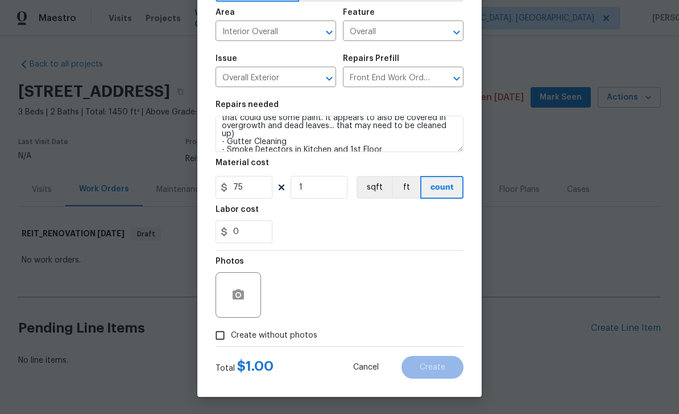
scroll to position [79, 0]
type input "75"
click at [225, 338] on input "Create without photos" at bounding box center [220, 335] width 22 height 22
checkbox input "true"
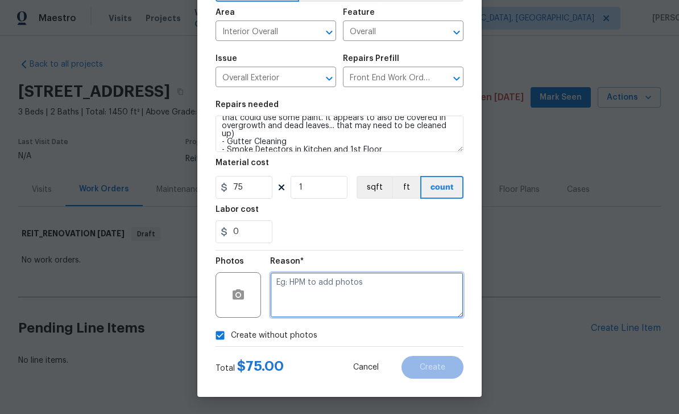
click at [320, 288] on textarea at bounding box center [366, 295] width 193 height 46
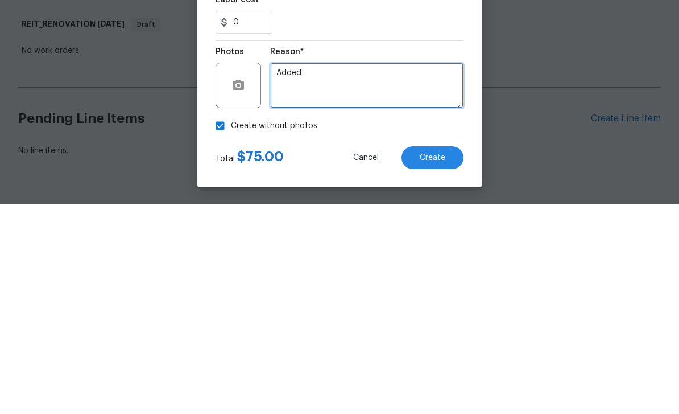
type textarea "Added"
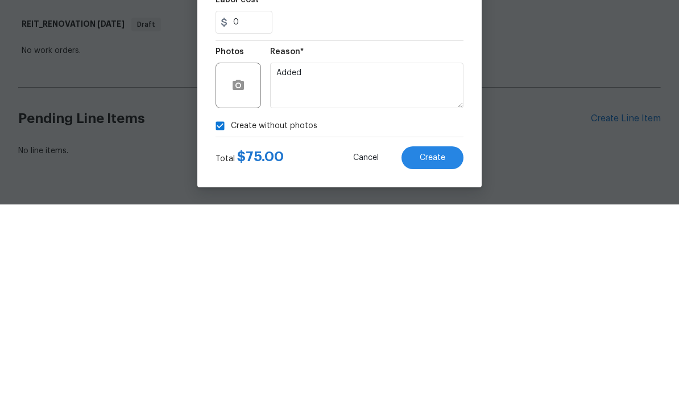
click at [433, 363] on span "Create" at bounding box center [433, 367] width 26 height 9
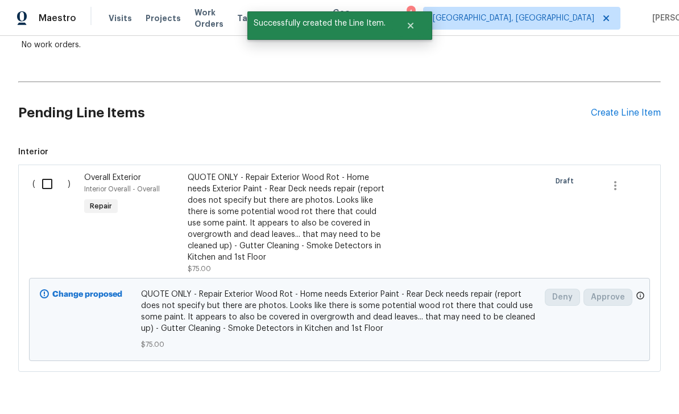
scroll to position [214, 0]
click at [47, 173] on input "checkbox" at bounding box center [51, 185] width 32 height 24
checkbox input "true"
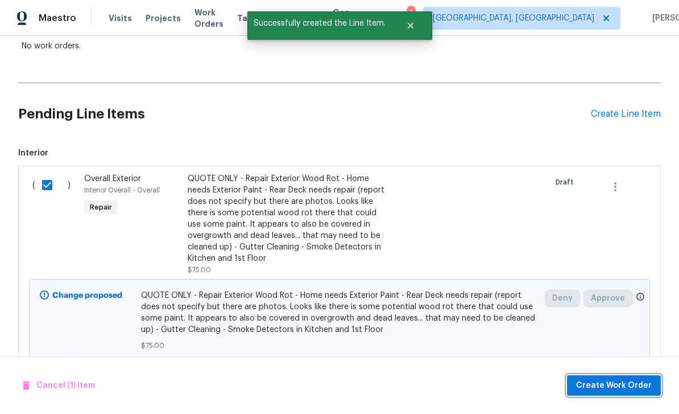
click at [644, 385] on span "Create Work Order" at bounding box center [614, 385] width 76 height 14
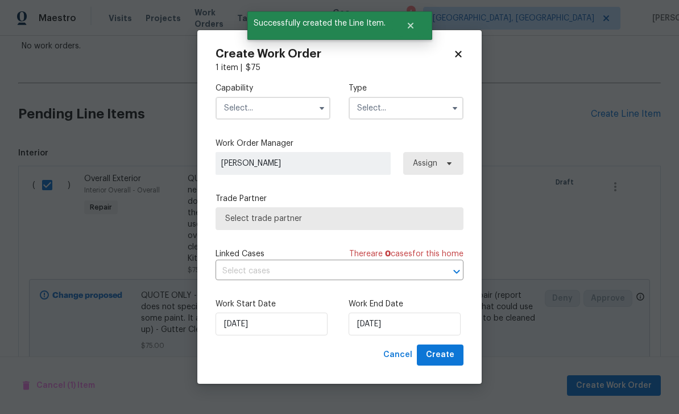
click at [293, 110] on input "text" at bounding box center [273, 108] width 115 height 23
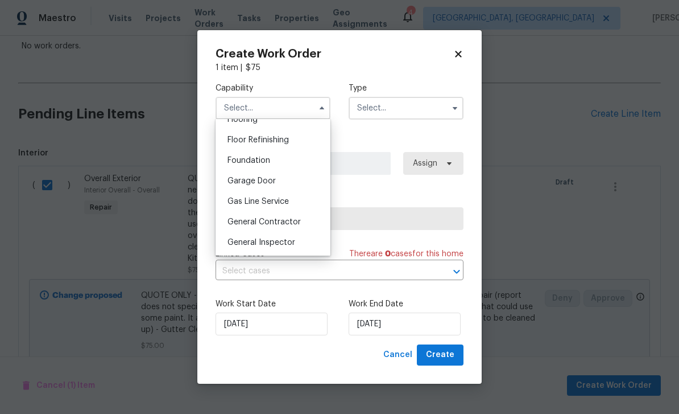
scroll to position [454, 0]
click at [304, 224] on div "General Contractor" at bounding box center [272, 222] width 109 height 20
type input "General Contractor"
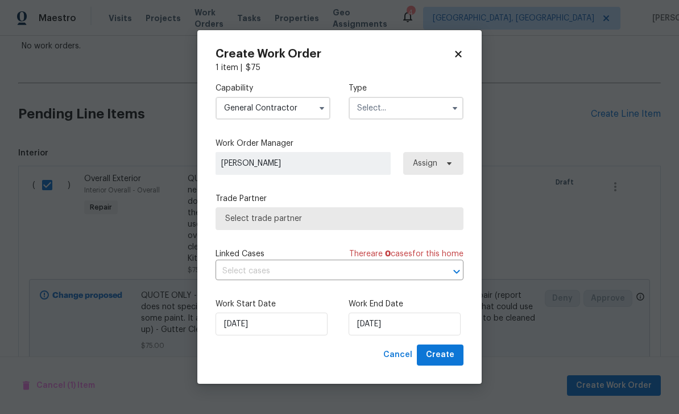
click at [398, 108] on input "text" at bounding box center [406, 108] width 115 height 23
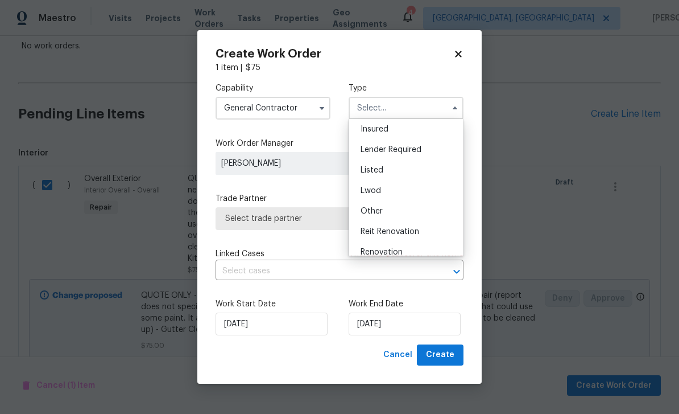
scroll to position [63, 0]
click at [426, 236] on div "Reit Renovation" at bounding box center [406, 233] width 109 height 20
type input "Reit Renovation"
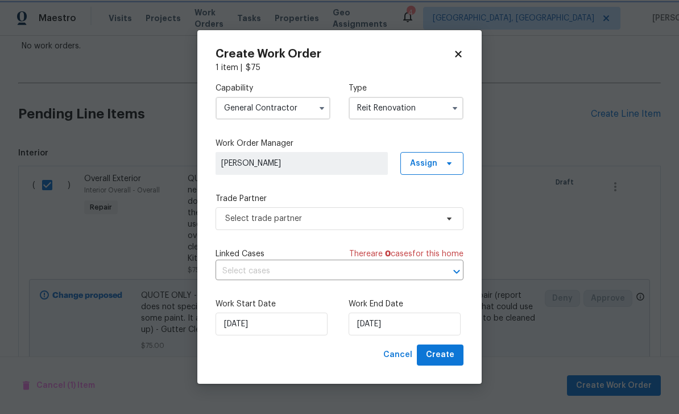
scroll to position [0, 0]
click at [412, 328] on input "[DATE]" at bounding box center [405, 323] width 112 height 23
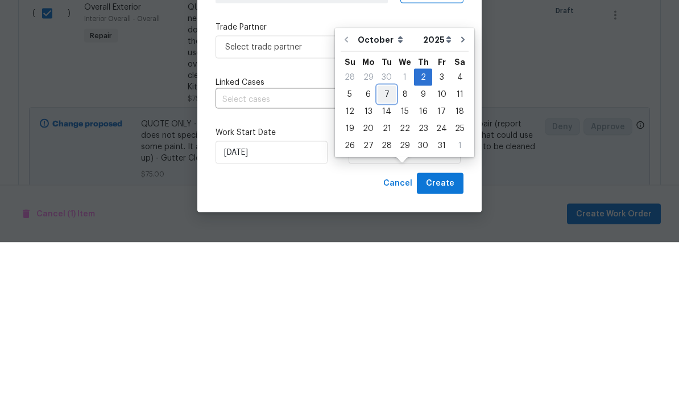
click at [387, 258] on div "7" at bounding box center [387, 266] width 18 height 16
type input "[DATE]"
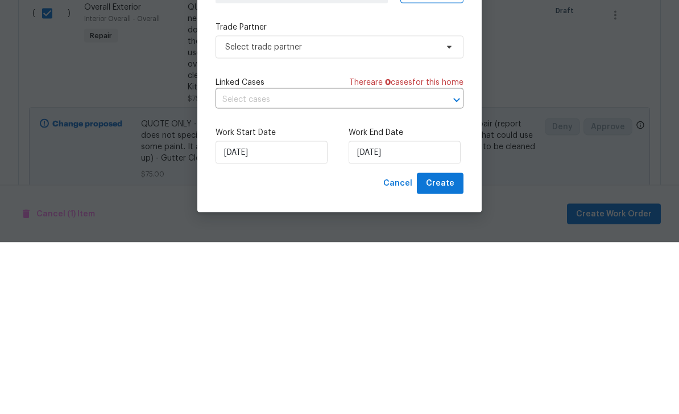
scroll to position [36, 0]
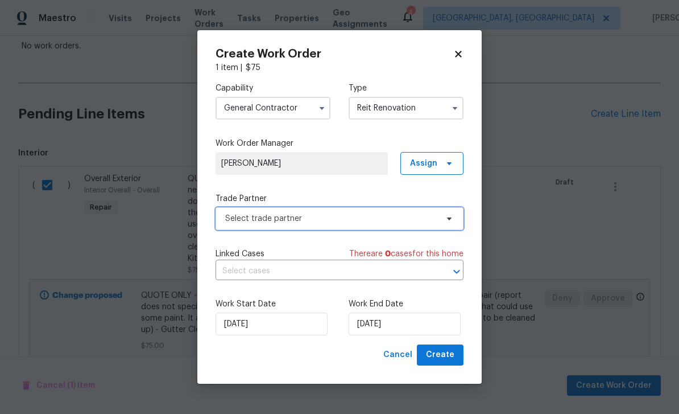
click at [424, 218] on span "Select trade partner" at bounding box center [331, 218] width 212 height 11
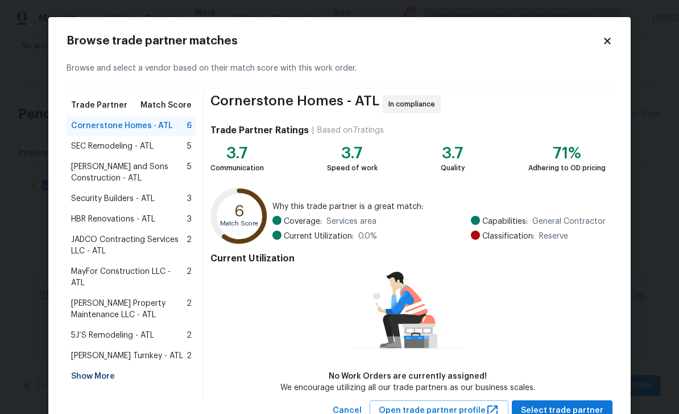
click at [133, 350] on span "Davis Turnkey - ATL" at bounding box center [127, 355] width 112 height 11
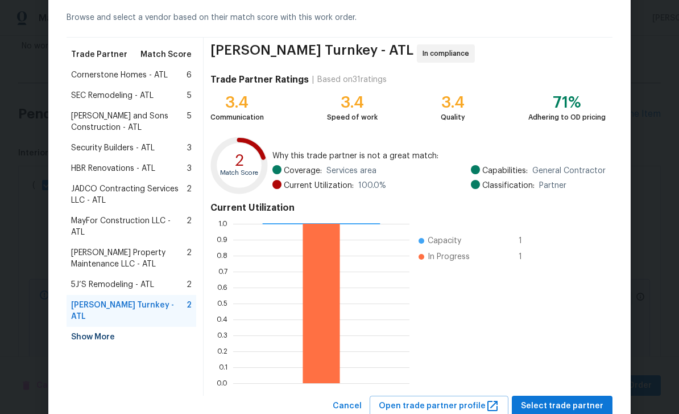
scroll to position [50, 0]
click at [110, 327] on div "Show More" at bounding box center [132, 337] width 130 height 20
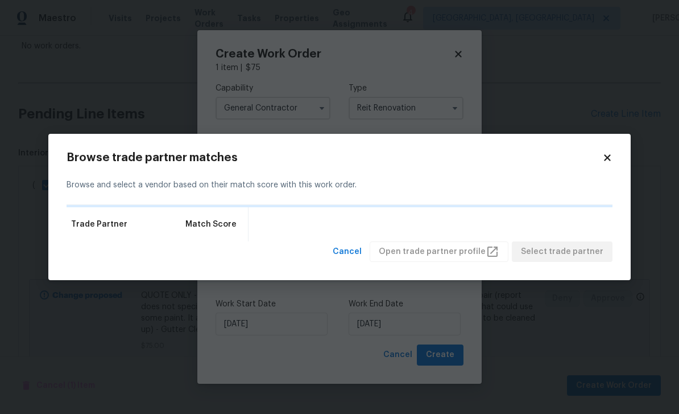
scroll to position [0, 0]
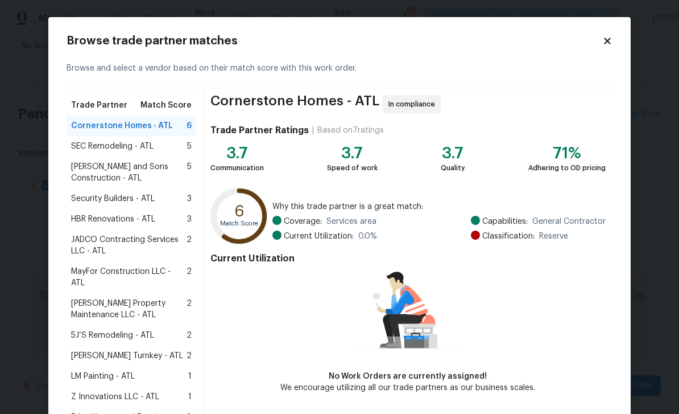
click at [133, 370] on span "LM Painting - ATL" at bounding box center [103, 375] width 64 height 11
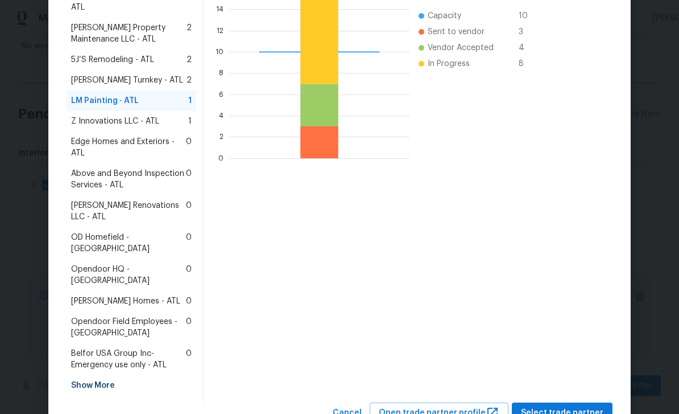
scroll to position [274, 0]
click at [572, 407] on span "Select trade partner" at bounding box center [562, 414] width 82 height 14
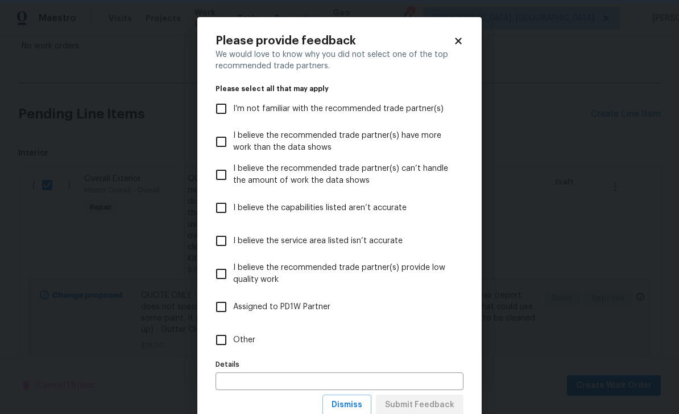
scroll to position [0, 0]
click at [381, 113] on span "I’m not familiar with the recommended trade partner(s)" at bounding box center [338, 109] width 210 height 12
click at [233, 113] on input "I’m not familiar with the recommended trade partner(s)" at bounding box center [221, 109] width 24 height 24
checkbox input "true"
click at [455, 404] on button "Submit Feedback" at bounding box center [420, 404] width 88 height 21
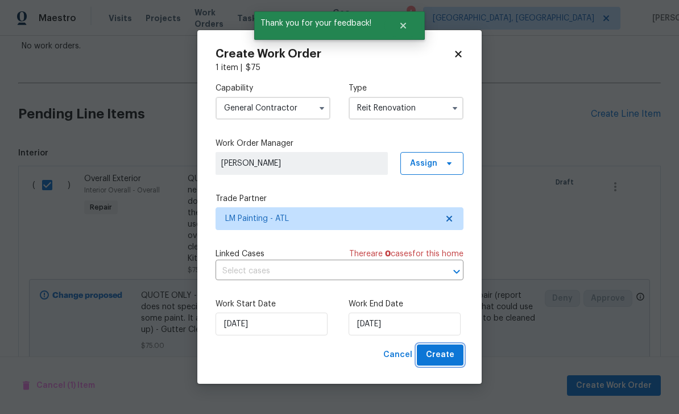
click at [454, 356] on span "Create" at bounding box center [440, 355] width 28 height 14
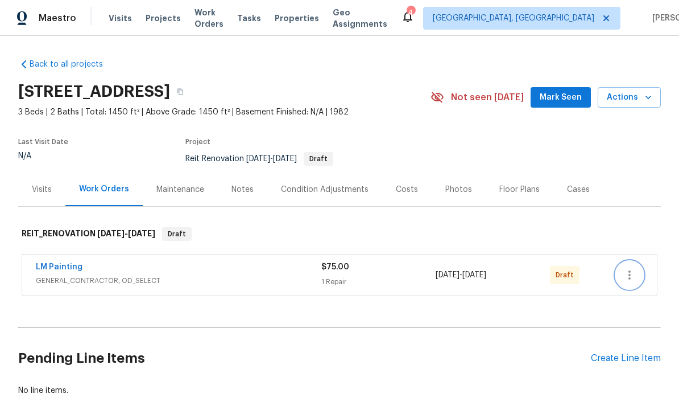
click at [631, 270] on icon "button" at bounding box center [630, 275] width 14 height 14
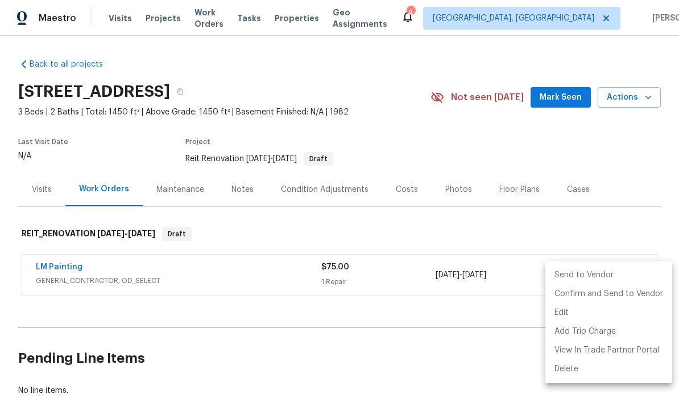
click at [619, 267] on li "Send to Vendor" at bounding box center [609, 275] width 127 height 19
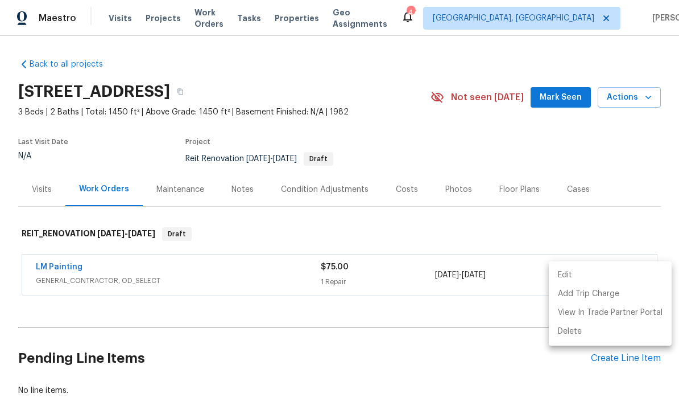
click at [634, 222] on div at bounding box center [339, 207] width 679 height 414
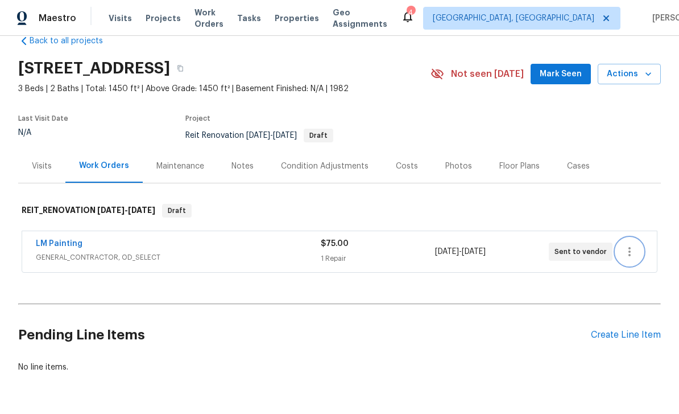
scroll to position [23, 0]
click at [637, 333] on div "Create Line Item" at bounding box center [626, 335] width 70 height 11
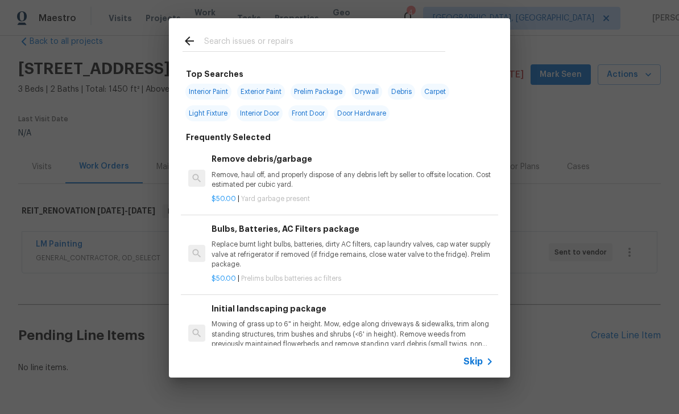
click at [354, 38] on input "text" at bounding box center [324, 42] width 241 height 17
type input "Hvac"
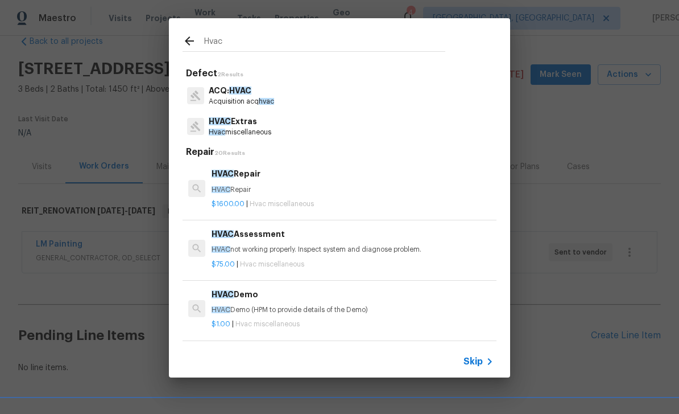
click at [266, 134] on p "Hvac miscellaneous" at bounding box center [240, 132] width 63 height 10
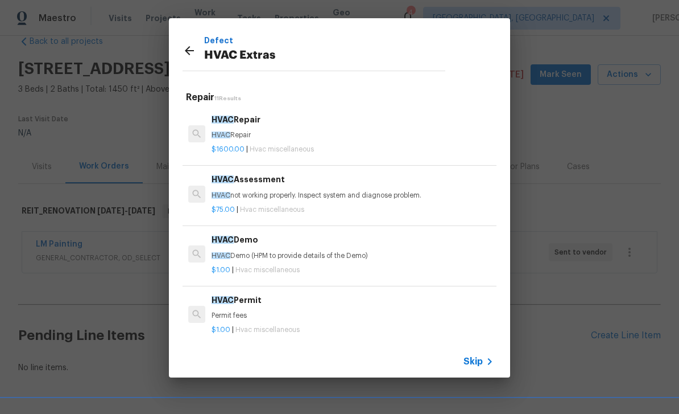
click at [324, 209] on p "$75.00 | Hvac miscellaneous" at bounding box center [353, 210] width 282 height 10
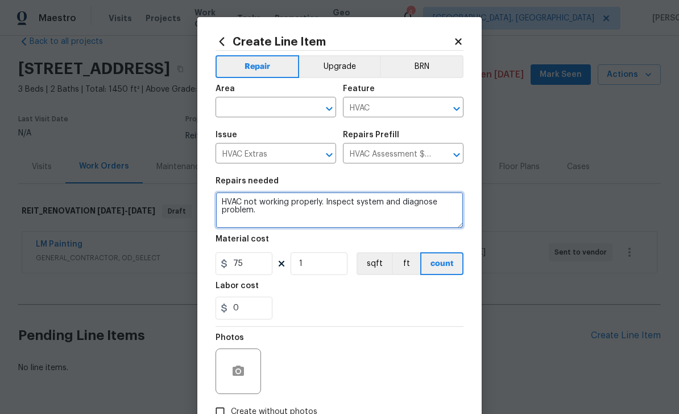
click at [223, 203] on textarea "HVAC not working properly. Inspect system and diagnose problem." at bounding box center [340, 210] width 248 height 36
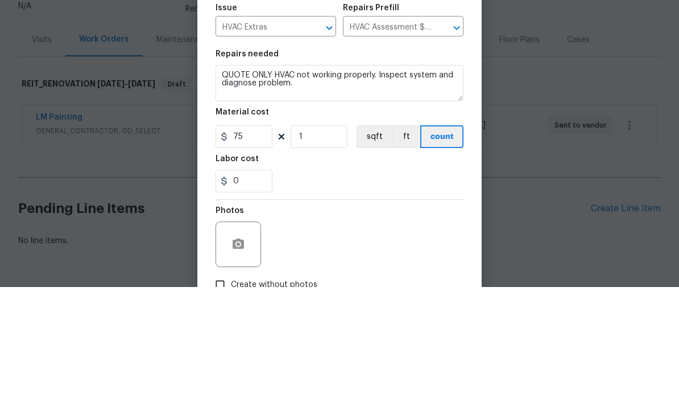
scroll to position [36, 0]
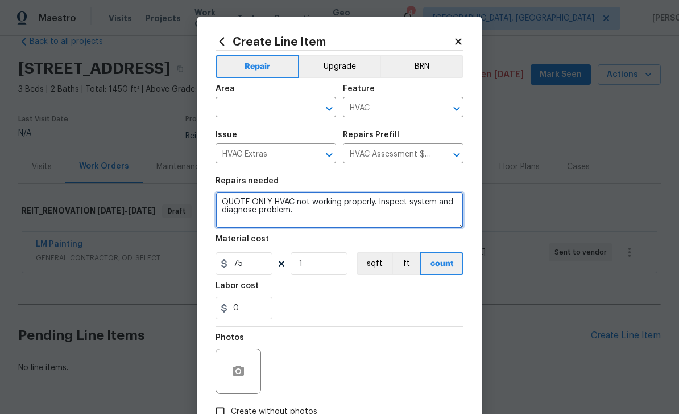
type textarea "QUOTE ONLY HVAC not working properly. Inspect system and diagnose problem."
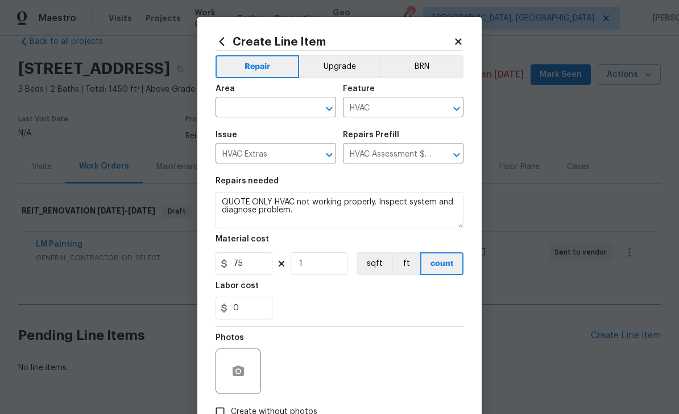
click at [266, 102] on input "text" at bounding box center [260, 109] width 89 height 18
click at [257, 162] on li "HVAC" at bounding box center [276, 171] width 121 height 19
type input "HVAC"
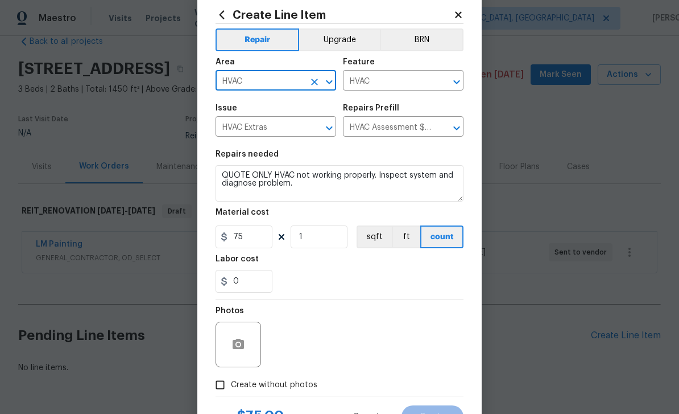
scroll to position [28, 0]
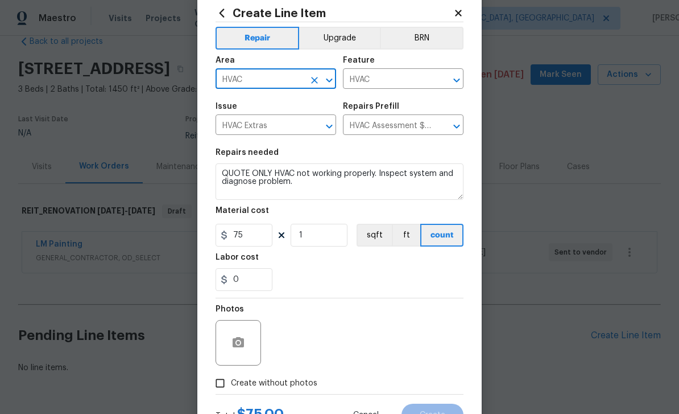
click at [226, 387] on input "Create without photos" at bounding box center [220, 383] width 22 height 22
checkbox input "true"
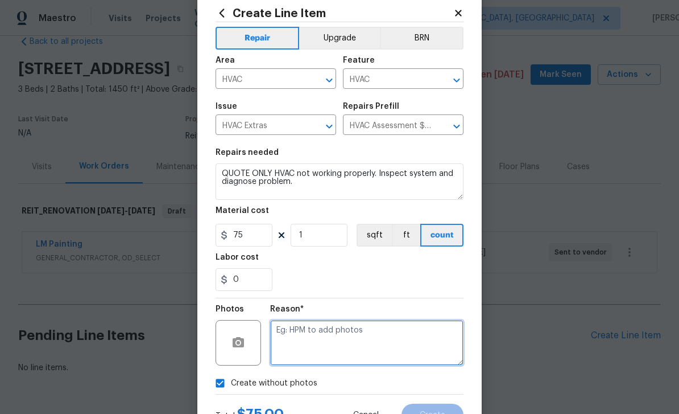
click at [332, 334] on textarea at bounding box center [366, 343] width 193 height 46
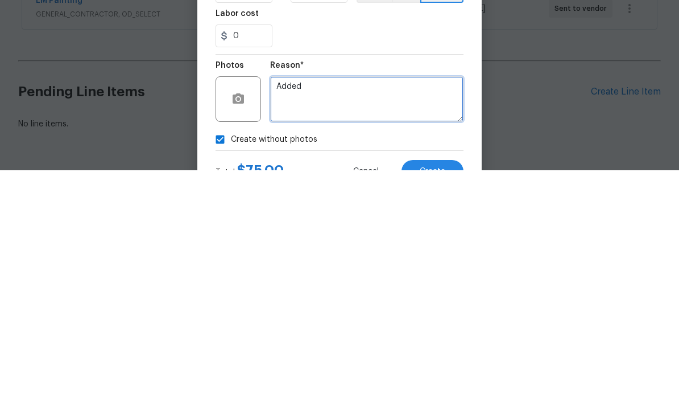
type textarea "Added"
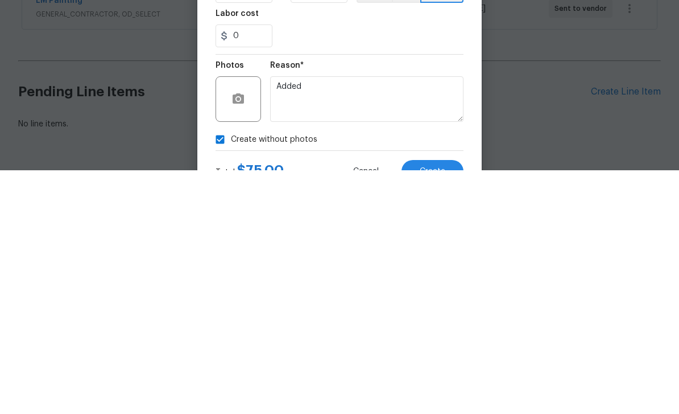
click at [436, 403] on button "Create" at bounding box center [433, 414] width 62 height 23
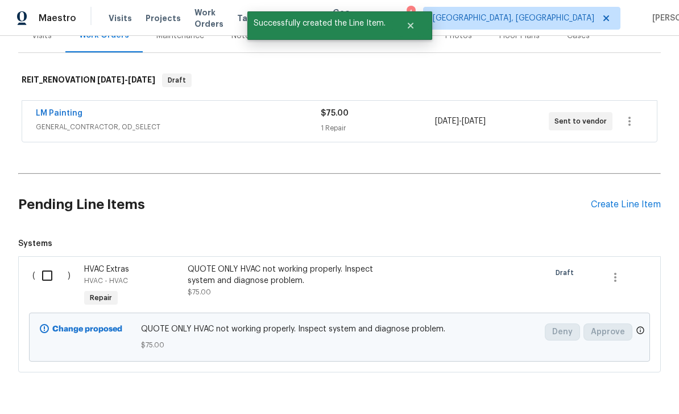
scroll to position [153, 0]
click at [46, 264] on input "checkbox" at bounding box center [51, 276] width 32 height 24
checkbox input "true"
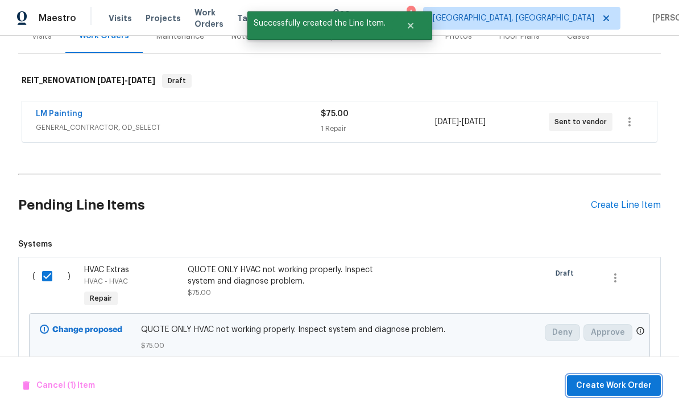
click at [635, 382] on span "Create Work Order" at bounding box center [614, 385] width 76 height 14
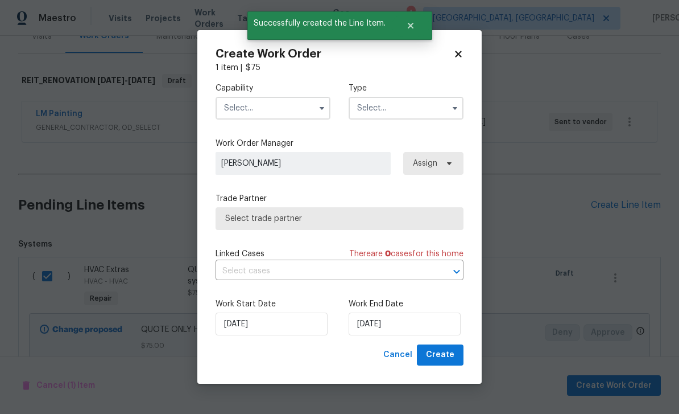
click at [283, 108] on input "text" at bounding box center [273, 108] width 115 height 23
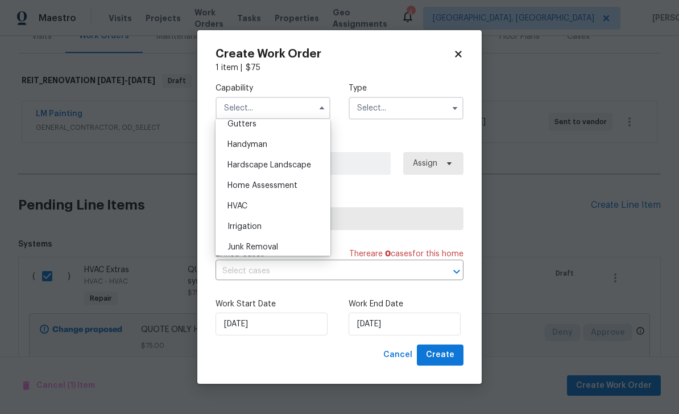
scroll to position [615, 0]
click at [267, 201] on div "HVAC" at bounding box center [272, 204] width 109 height 20
type input "HVAC"
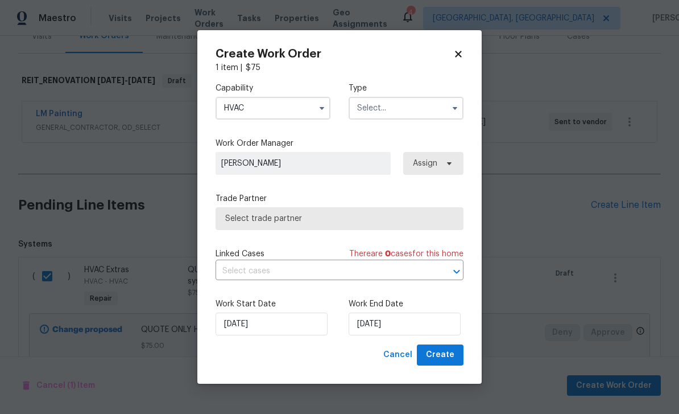
click at [402, 98] on input "text" at bounding box center [406, 108] width 115 height 23
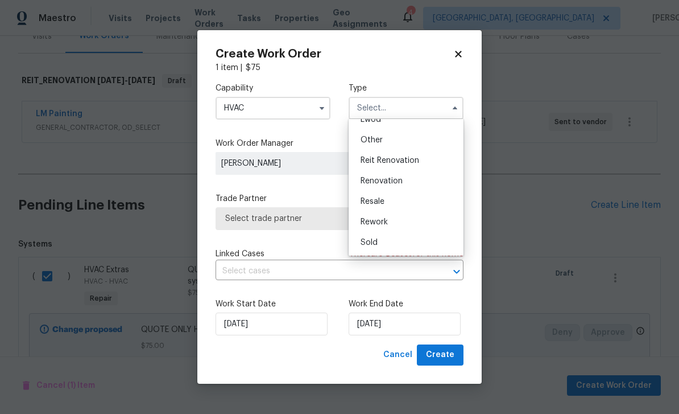
scroll to position [135, 0]
click at [422, 161] on div "Reit Renovation" at bounding box center [406, 160] width 109 height 20
type input "Reit Renovation"
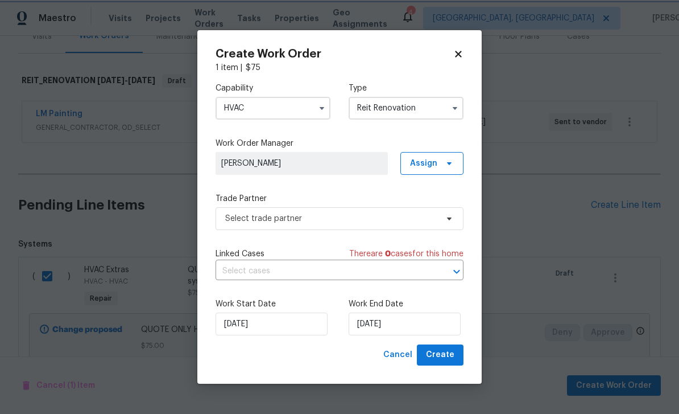
scroll to position [0, 0]
click at [408, 330] on input "10/2/2025" at bounding box center [405, 323] width 112 height 23
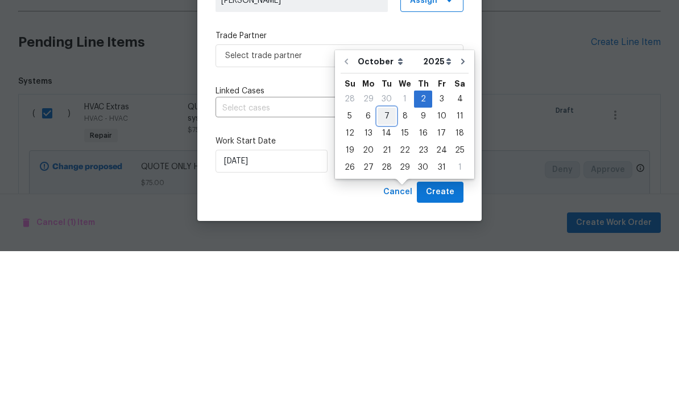
click at [391, 271] on div "7" at bounding box center [387, 279] width 18 height 16
type input "10/7/2025"
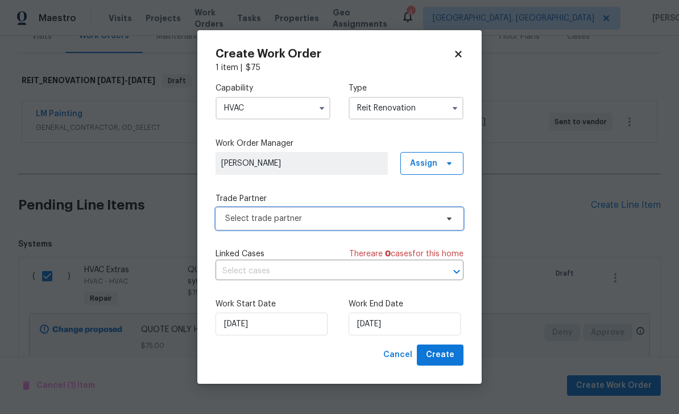
click at [411, 216] on span "Select trade partner" at bounding box center [331, 218] width 212 height 11
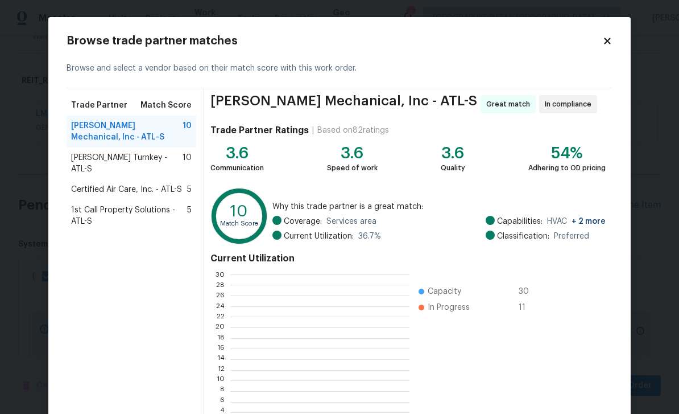
scroll to position [159, 179]
click at [91, 160] on span "Davis Turnkey - ATL-S" at bounding box center [127, 163] width 112 height 23
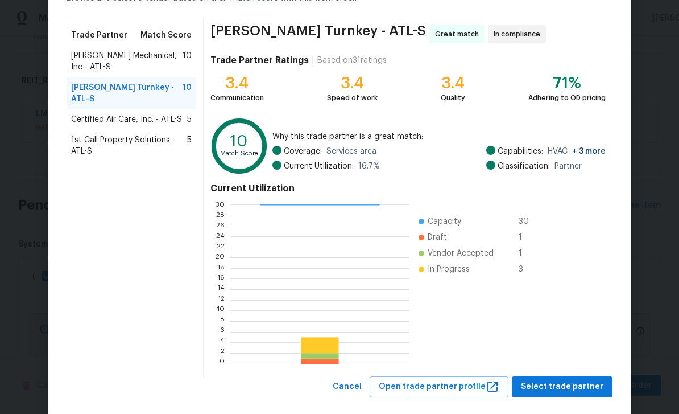
scroll to position [72, 0]
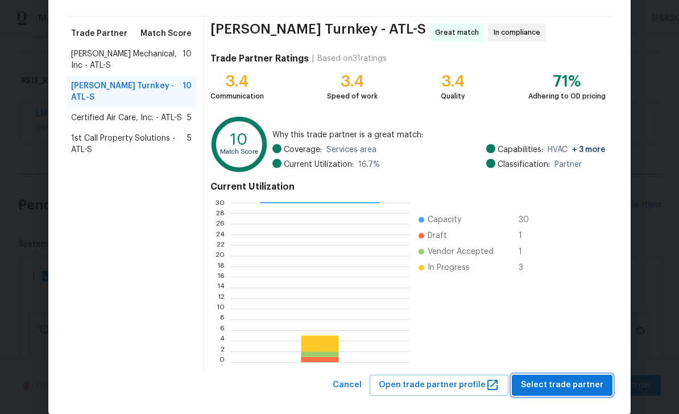
click at [601, 382] on span "Select trade partner" at bounding box center [562, 385] width 82 height 14
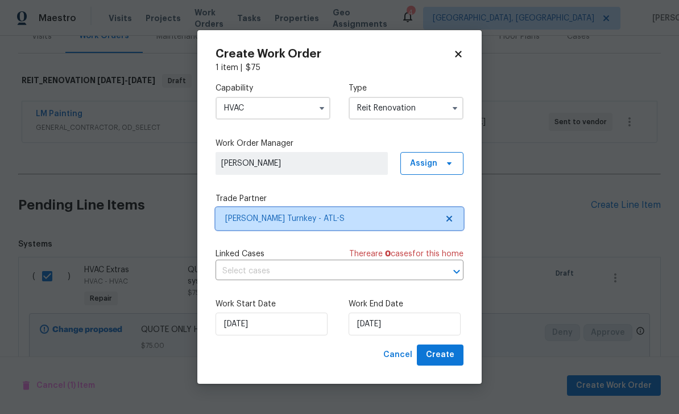
scroll to position [0, 0]
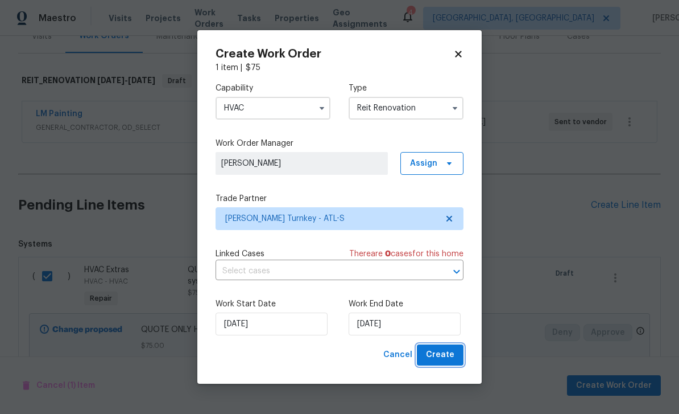
click at [455, 359] on button "Create" at bounding box center [440, 354] width 47 height 21
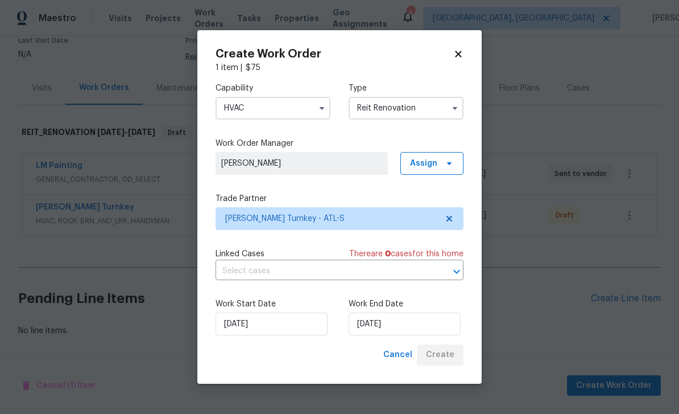
scroll to position [64, 0]
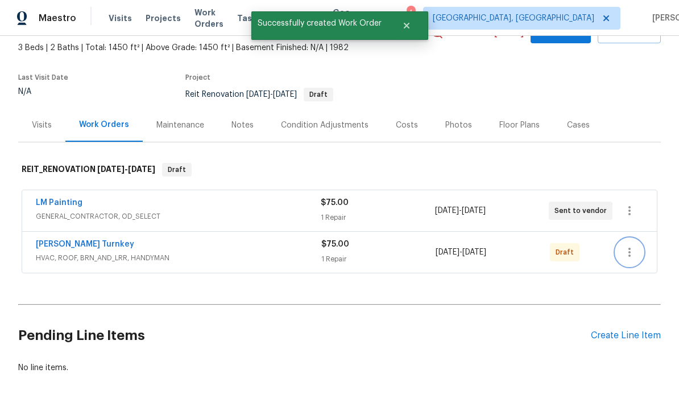
click at [632, 245] on icon "button" at bounding box center [630, 252] width 14 height 14
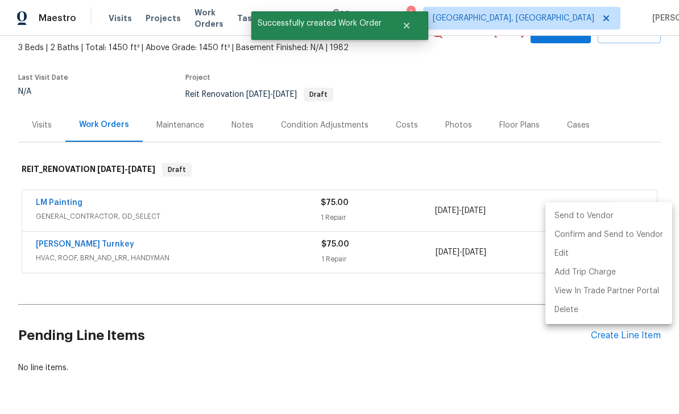
click at [595, 220] on li "Send to Vendor" at bounding box center [609, 216] width 127 height 19
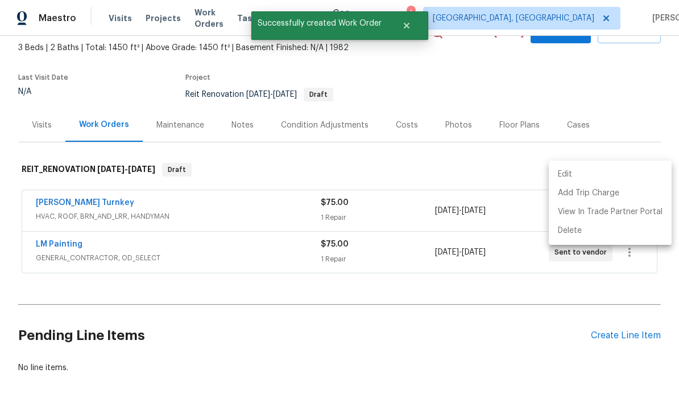
click at [492, 316] on div at bounding box center [339, 207] width 679 height 414
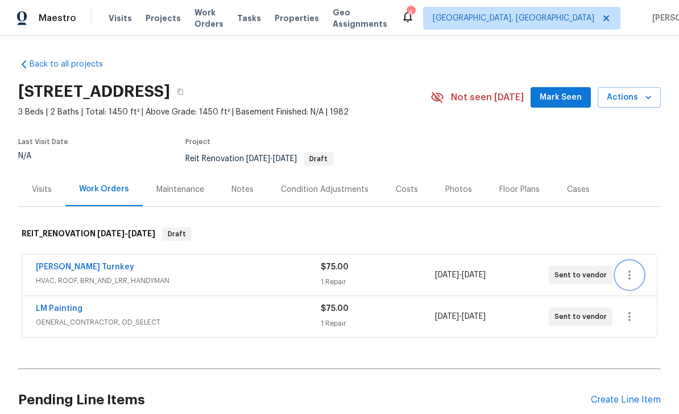
scroll to position [0, 0]
click at [121, 16] on span "Visits" at bounding box center [120, 18] width 23 height 11
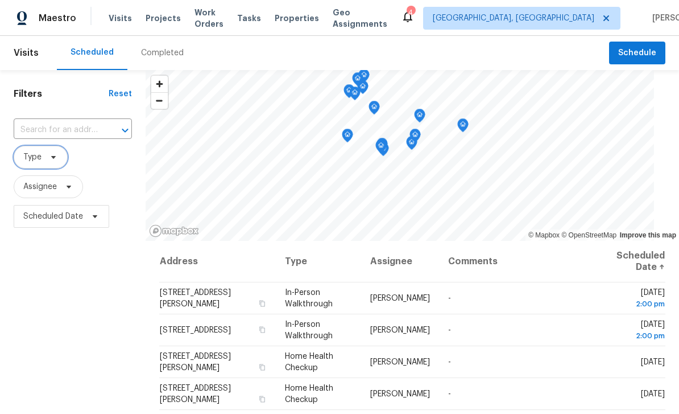
click at [63, 159] on span "Type" at bounding box center [41, 157] width 54 height 23
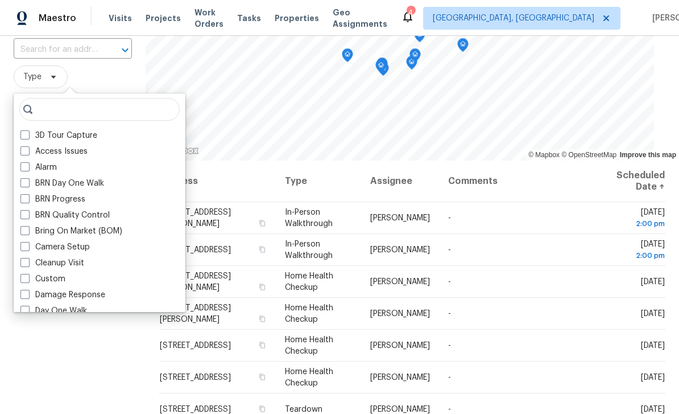
scroll to position [86, 0]
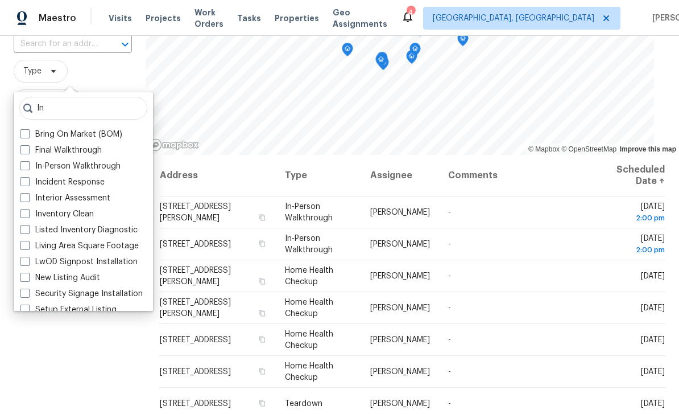
type input "In"
click at [34, 166] on label "In-Person Walkthrough" at bounding box center [70, 165] width 100 height 11
click at [28, 166] on input "In-Person Walkthrough" at bounding box center [23, 163] width 7 height 7
checkbox input "true"
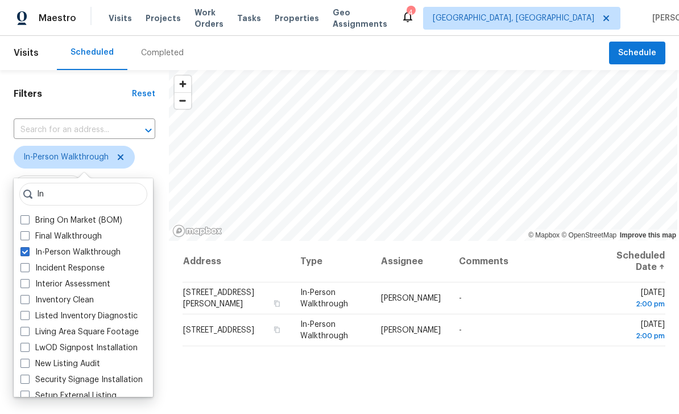
click at [96, 86] on div "Filters Reset ​ In-Person Walkthrough Assignee Scheduled Date" at bounding box center [84, 321] width 169 height 502
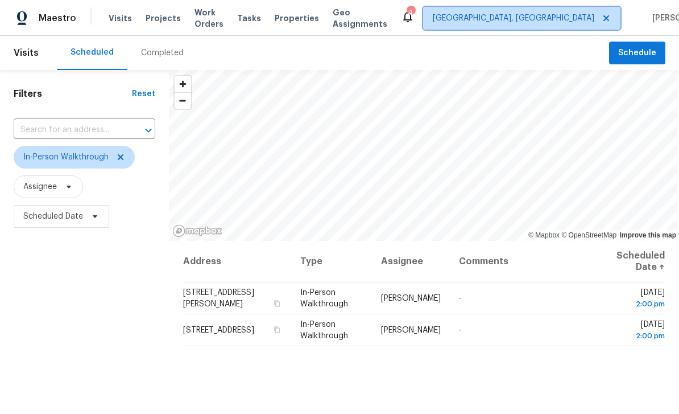
click at [517, 18] on span "Albuquerque, NM" at bounding box center [514, 18] width 162 height 11
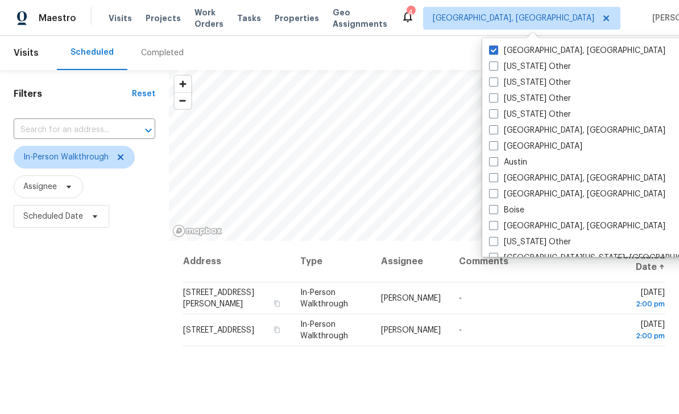
click at [497, 145] on span at bounding box center [493, 145] width 9 height 9
click at [497, 145] on input "[GEOGRAPHIC_DATA]" at bounding box center [492, 144] width 7 height 7
checkbox input "true"
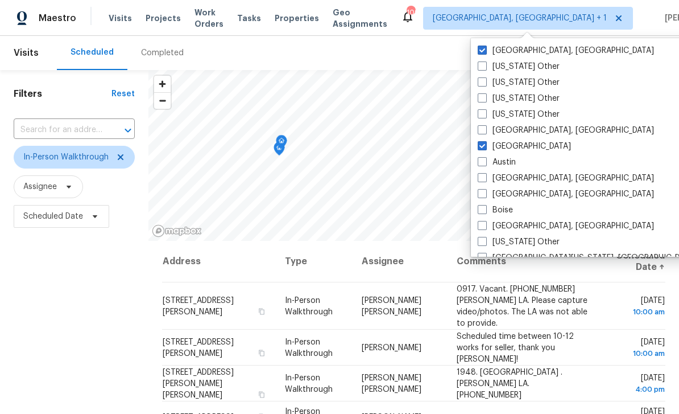
click at [485, 51] on span at bounding box center [482, 50] width 9 height 9
click at [485, 51] on input "Albuquerque, NM" at bounding box center [481, 48] width 7 height 7
checkbox input "false"
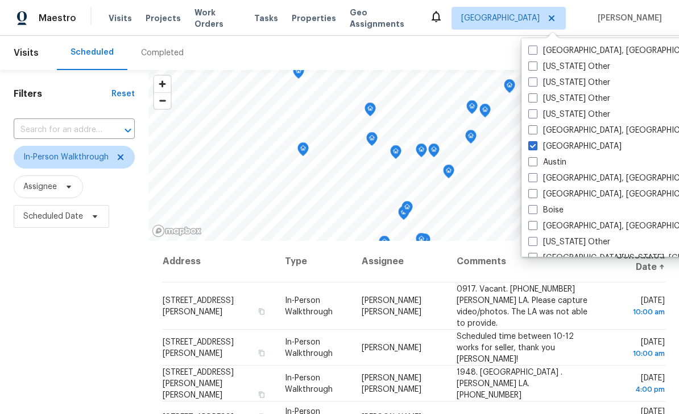
click at [100, 282] on div "Filters Reset ​ In-Person Walkthrough Assignee Scheduled Date" at bounding box center [74, 321] width 148 height 502
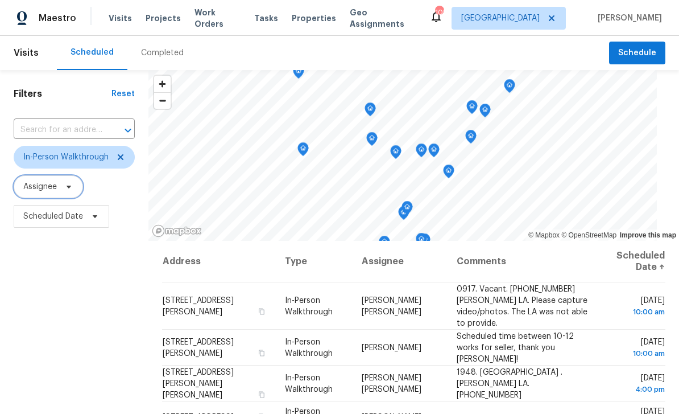
click at [39, 188] on span "Assignee" at bounding box center [40, 186] width 34 height 11
click at [42, 189] on span "Assignee" at bounding box center [40, 186] width 34 height 11
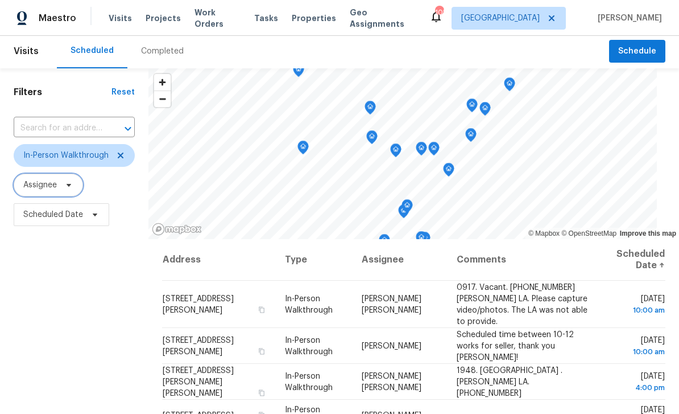
scroll to position [2, 0]
click at [52, 214] on span "Scheduled Date" at bounding box center [53, 214] width 60 height 11
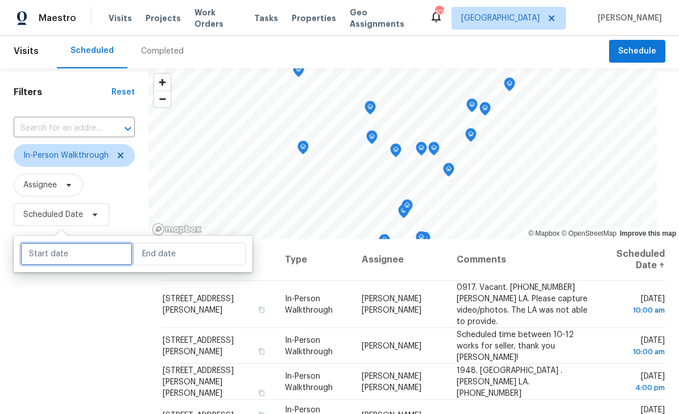
click at [43, 257] on input "text" at bounding box center [76, 253] width 112 height 23
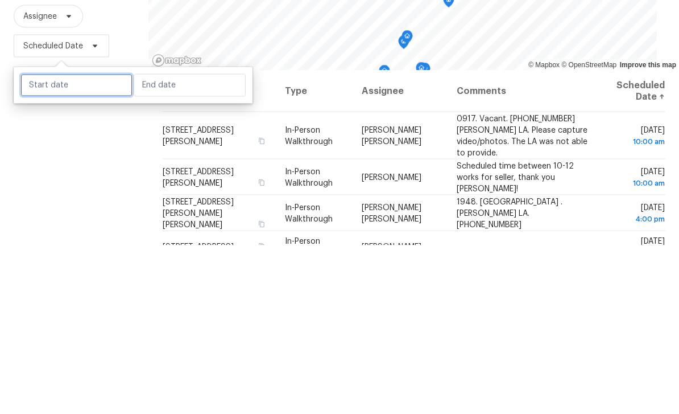
select select "9"
select select "2025"
select select "10"
select select "2025"
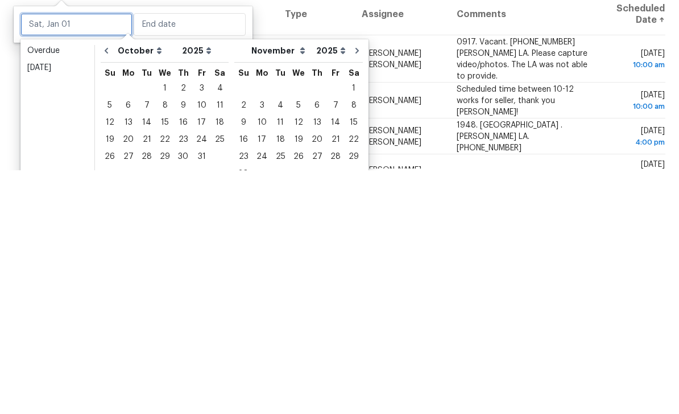
scroll to position [6, 0]
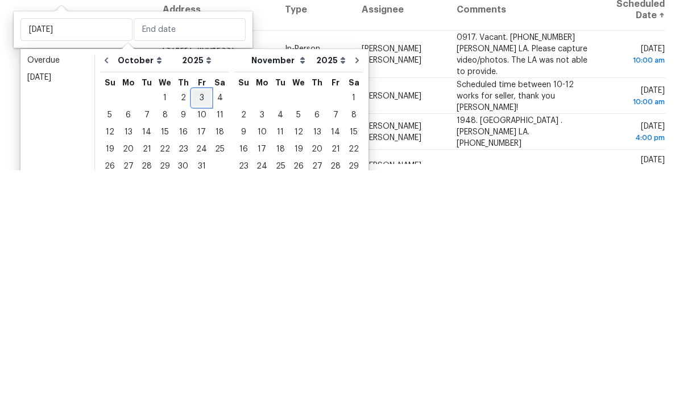
click at [201, 333] on div "3" at bounding box center [201, 341] width 19 height 16
type input "Fri, Oct 03"
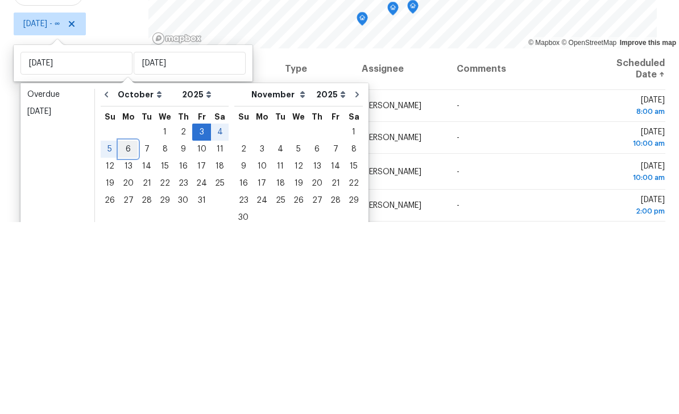
click at [133, 333] on div "6" at bounding box center [128, 341] width 19 height 16
type input "Mon, Oct 06"
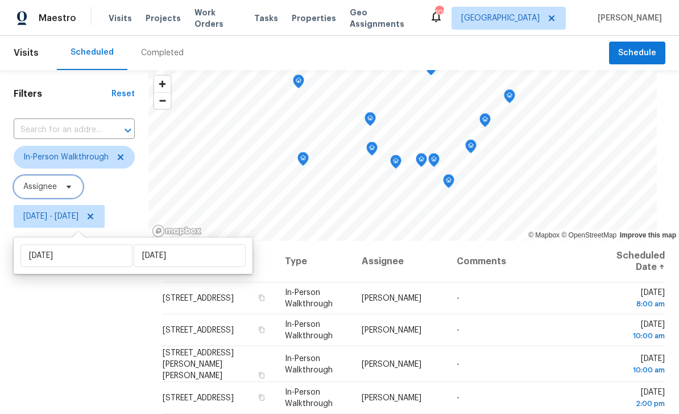
click at [43, 189] on span "Assignee" at bounding box center [40, 186] width 34 height 11
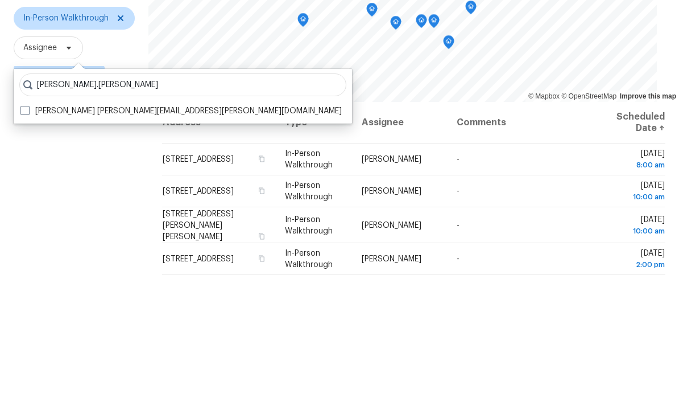
type input "Juan.lozano"
click at [36, 244] on label "Juan Lozano juan.lozano@opendoor.com" at bounding box center [180, 249] width 321 height 11
click at [28, 244] on input "Juan Lozano juan.lozano@opendoor.com" at bounding box center [23, 247] width 7 height 7
checkbox input "true"
